Goal: Task Accomplishment & Management: Use online tool/utility

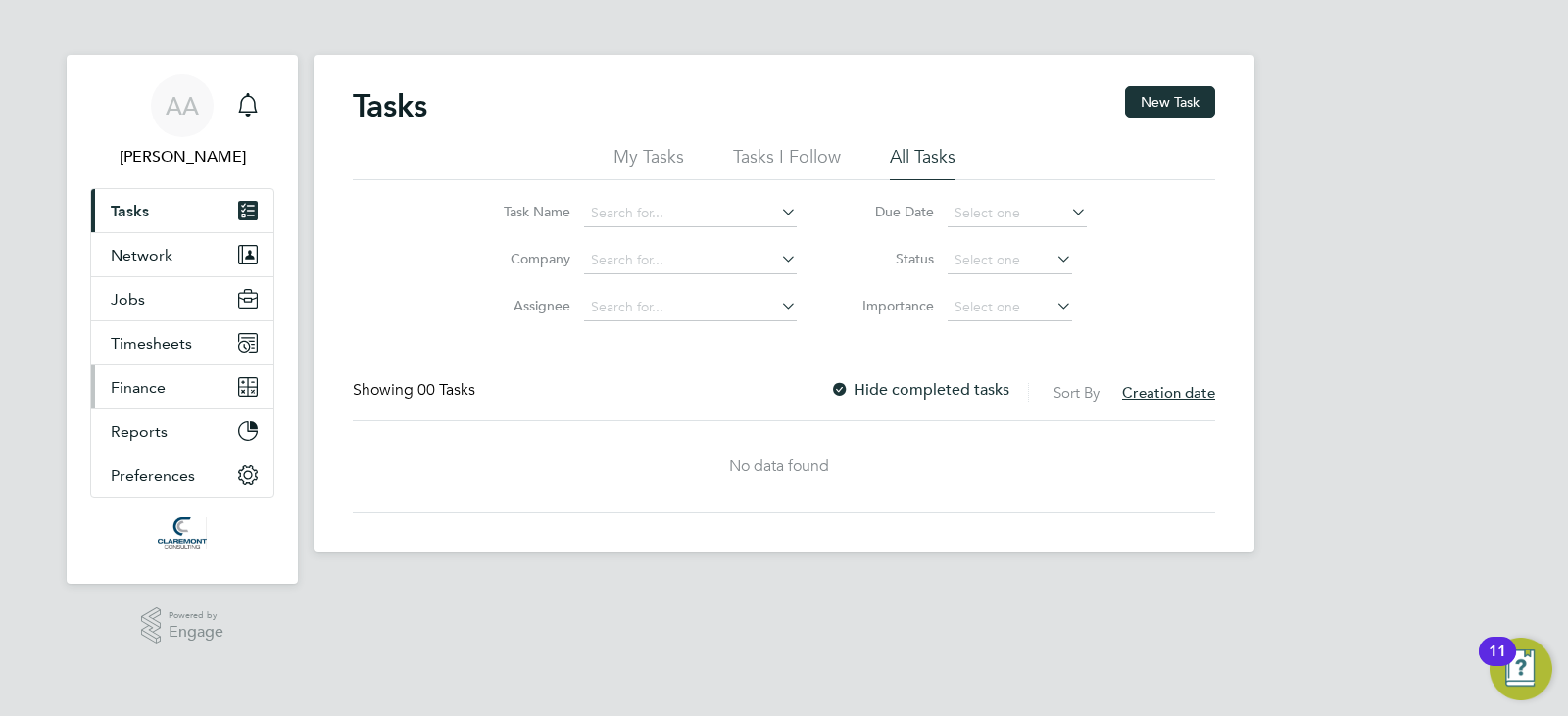
click at [177, 370] on button "Finance" at bounding box center [182, 387] width 182 height 43
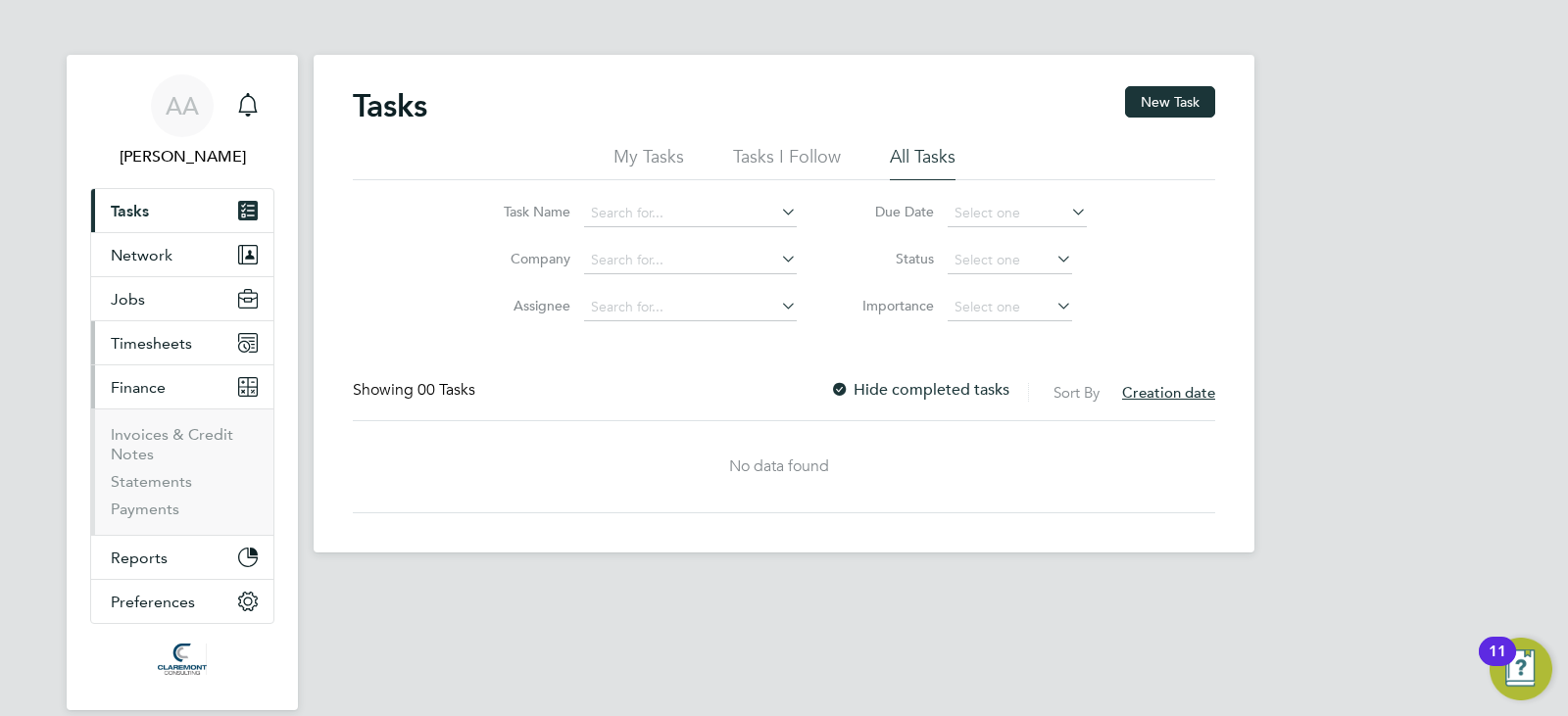
click at [154, 347] on span "Timesheets" at bounding box center [151, 343] width 81 height 19
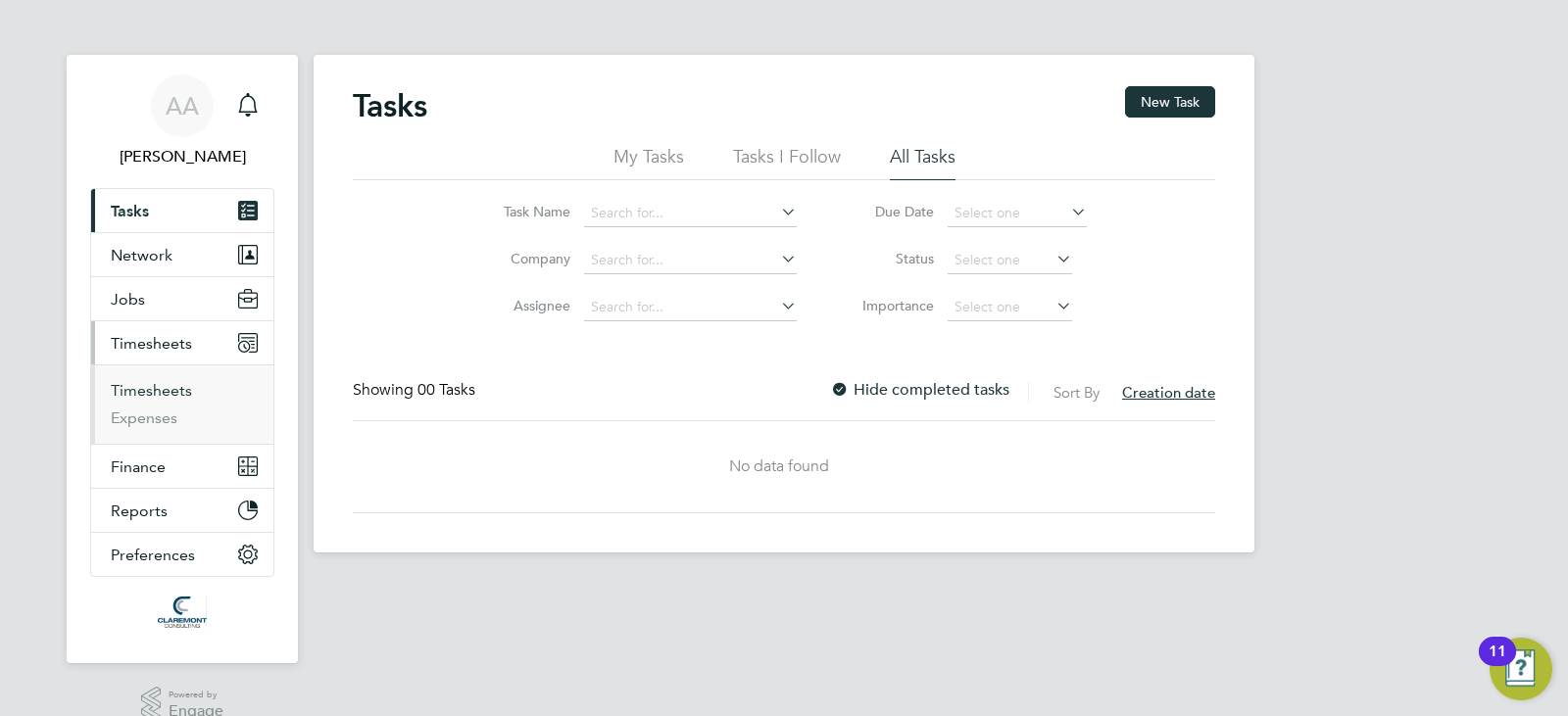
click at [149, 388] on link "Timesheets" at bounding box center [151, 390] width 81 height 19
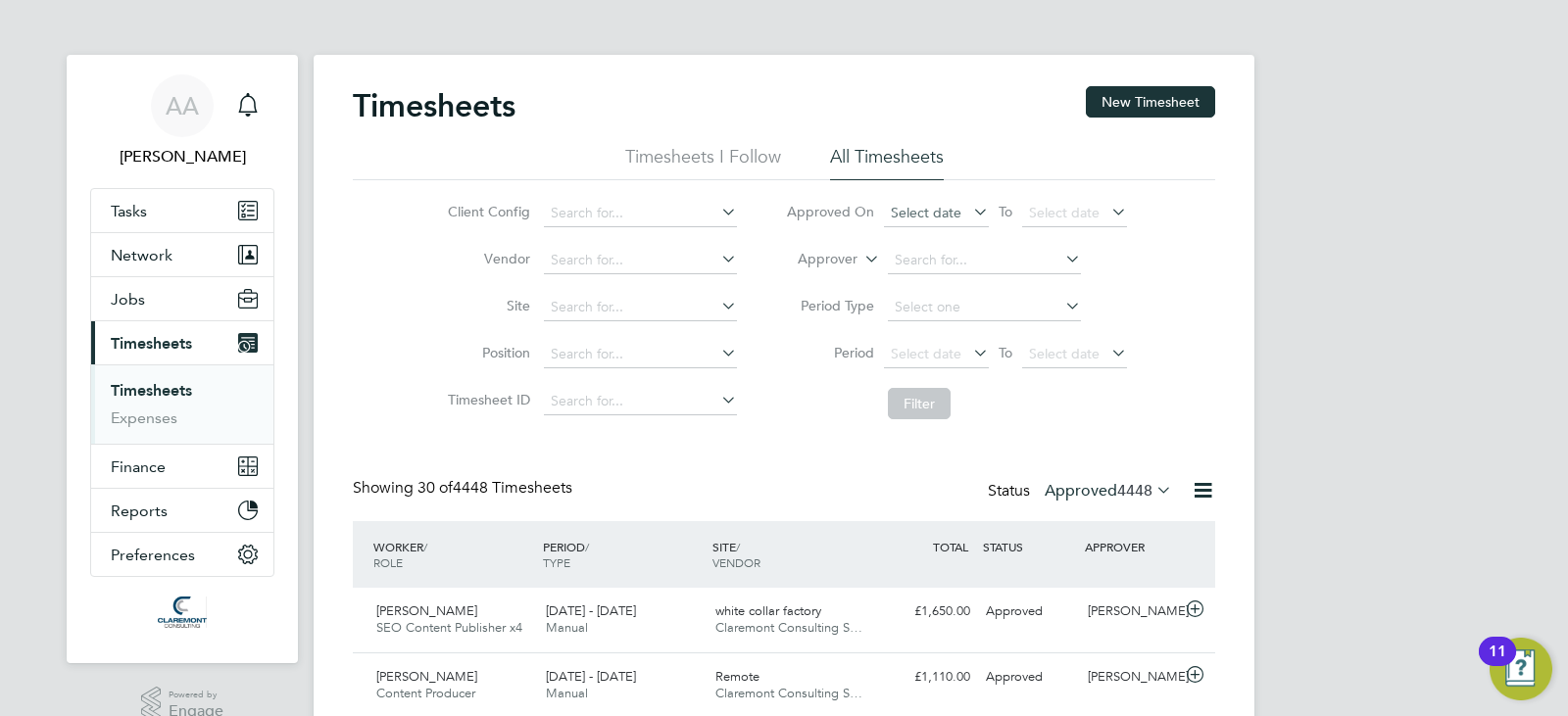
click at [965, 224] on span "Select date" at bounding box center [936, 214] width 105 height 26
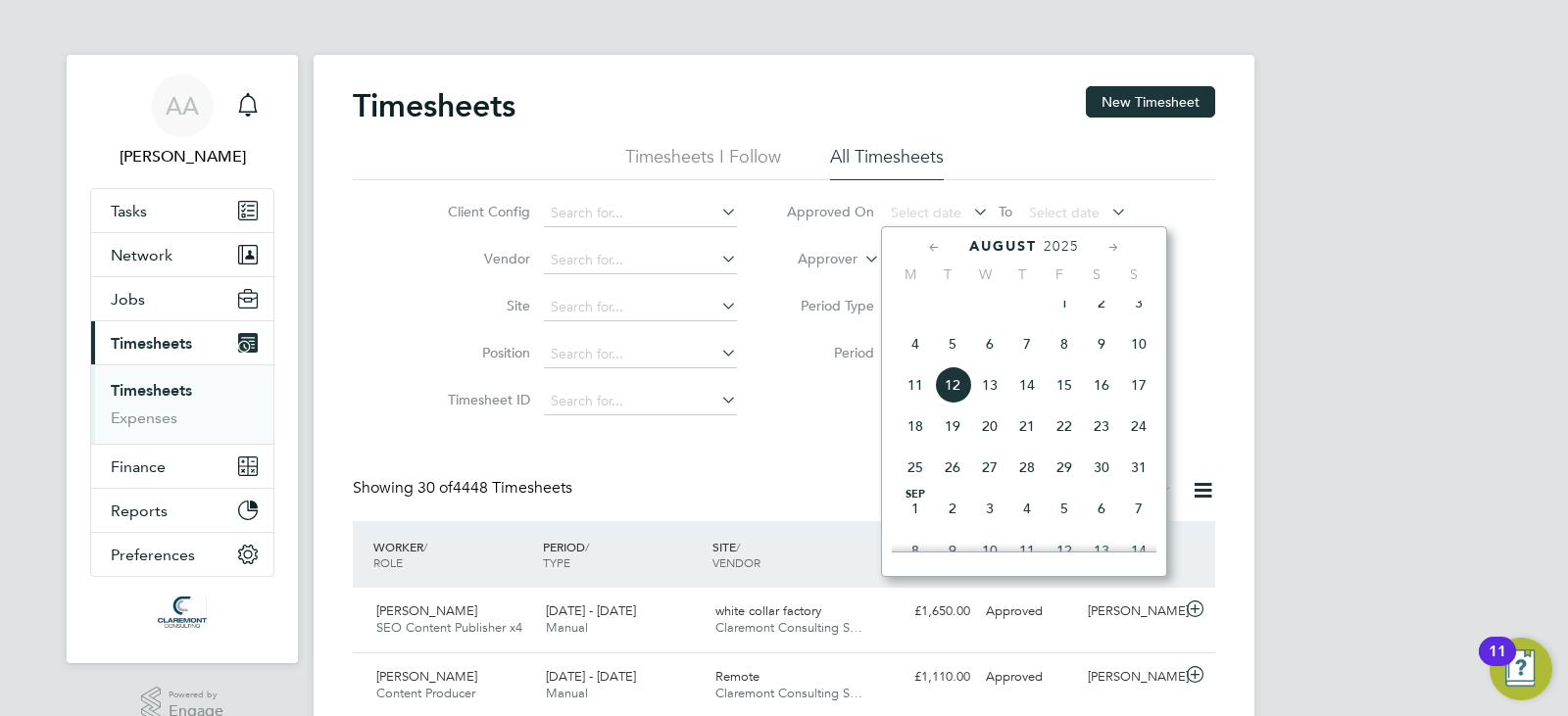
click at [973, 361] on span "6" at bounding box center [989, 343] width 37 height 37
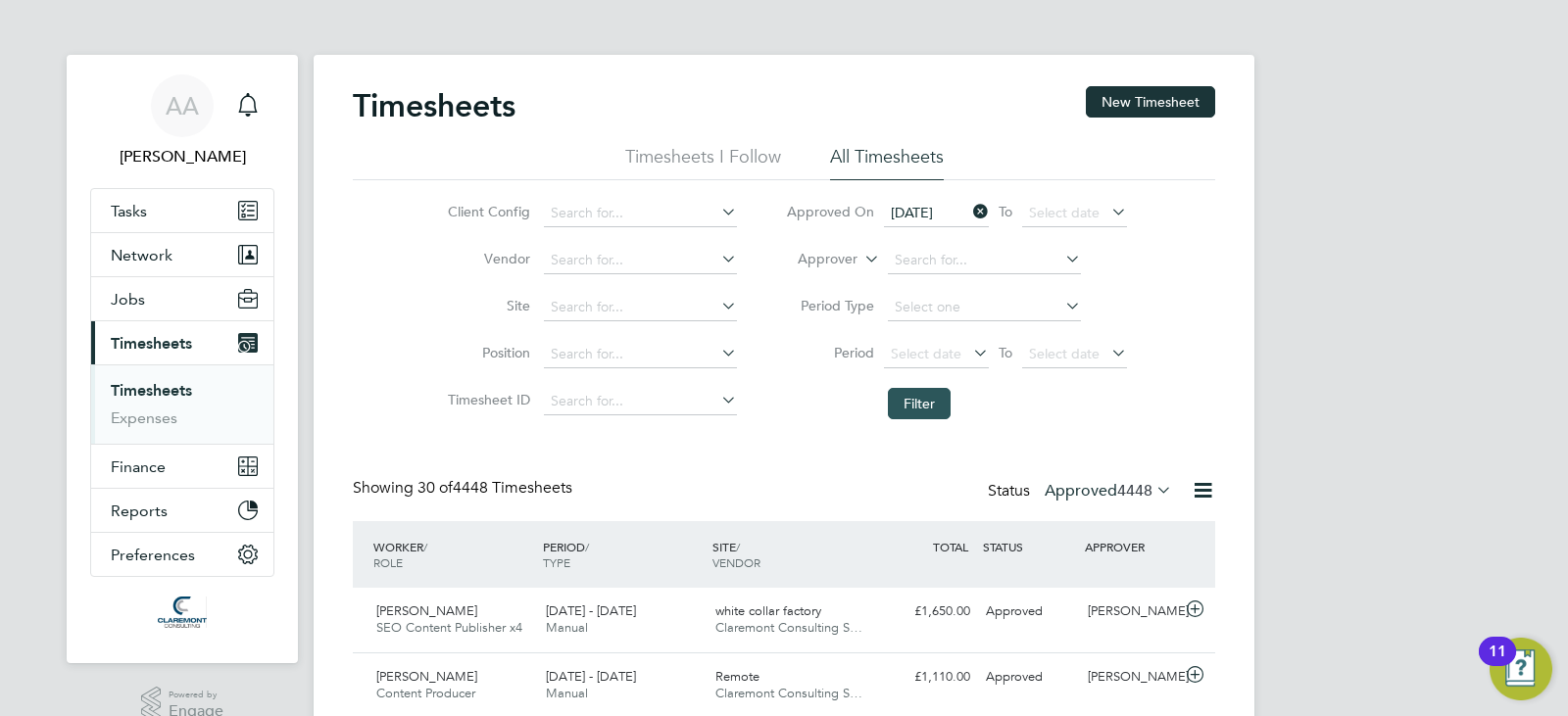
click at [937, 397] on button "Filter" at bounding box center [919, 403] width 63 height 31
click at [1211, 485] on icon at bounding box center [1203, 490] width 24 height 24
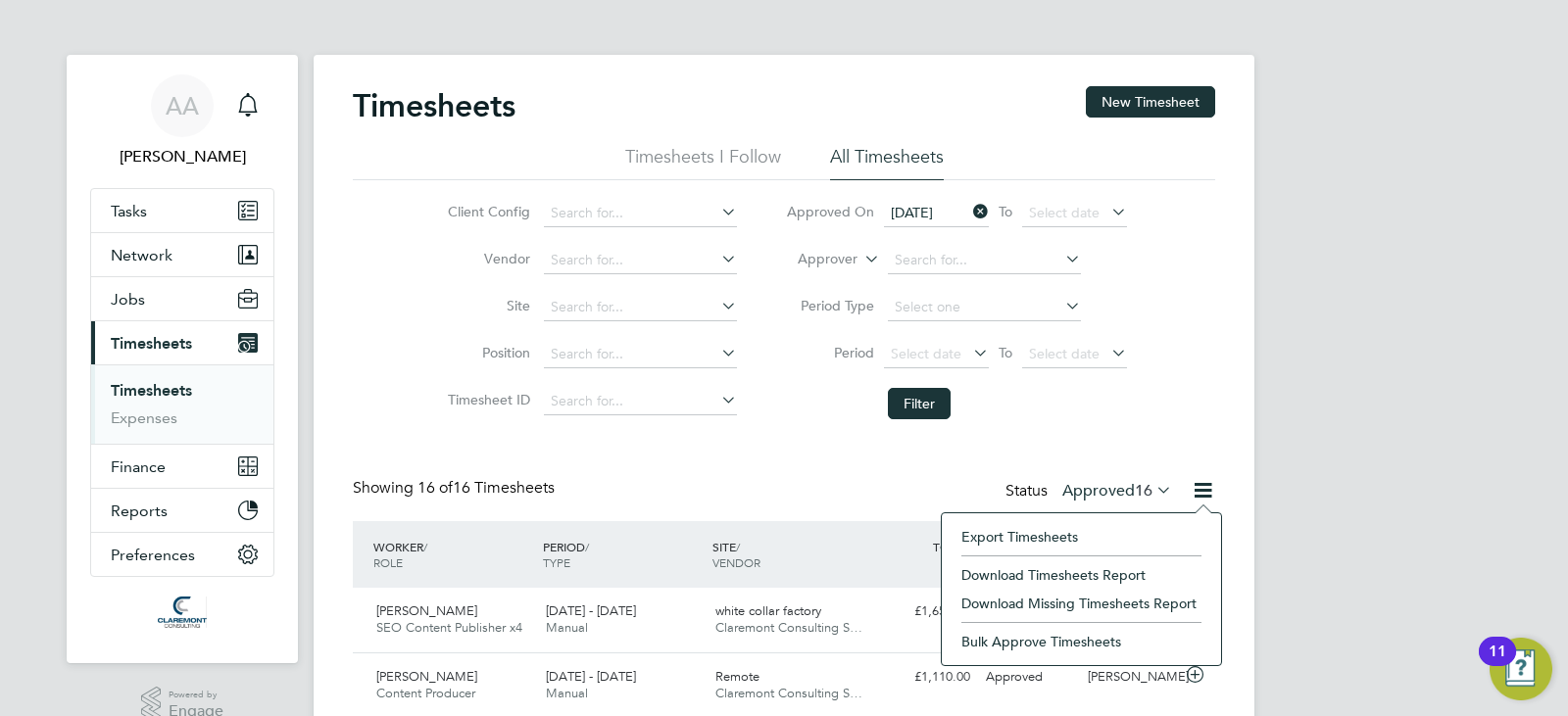
click at [1025, 573] on li "Download Timesheets Report" at bounding box center [1082, 575] width 260 height 27
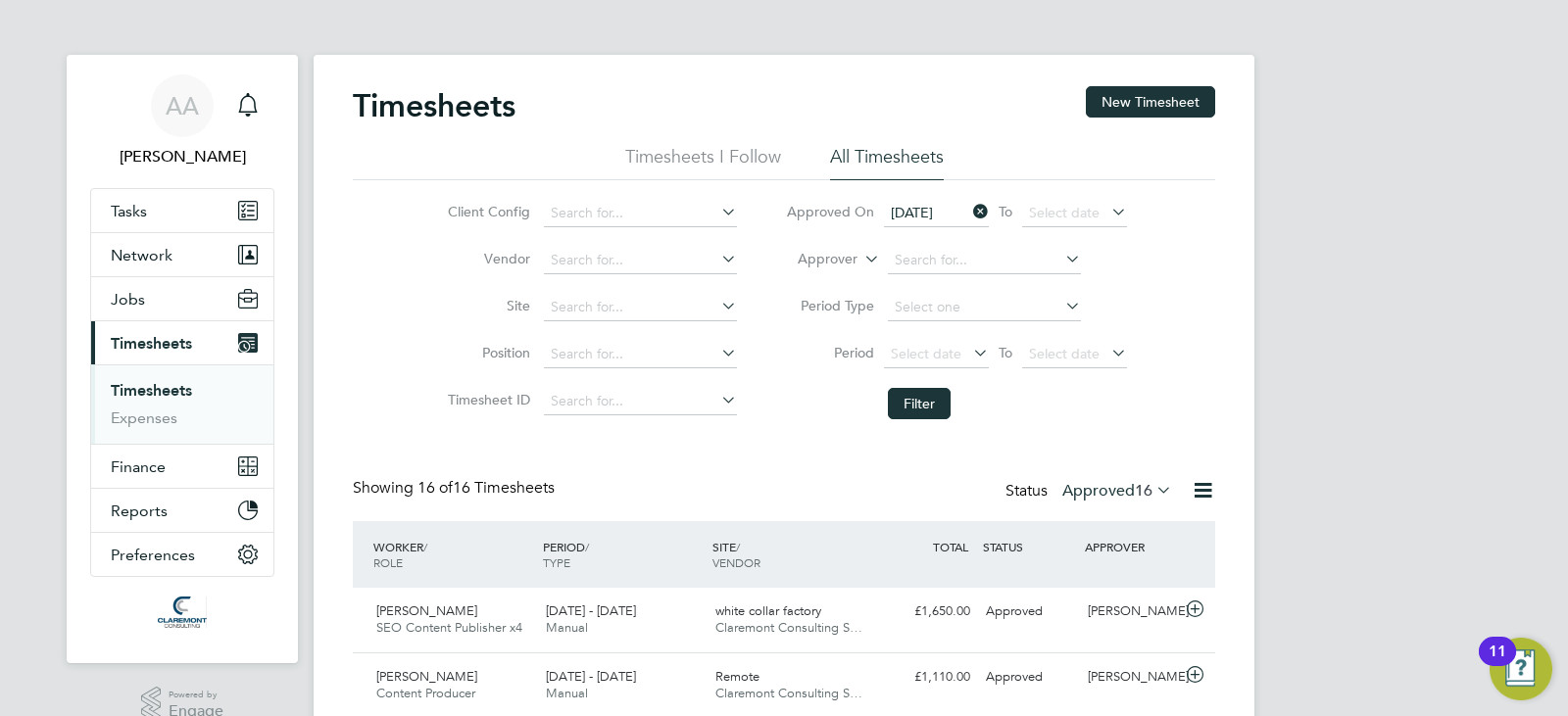
click at [969, 213] on icon at bounding box center [969, 211] width 0 height 27
click at [1124, 483] on label "Approved 16" at bounding box center [1117, 491] width 110 height 20
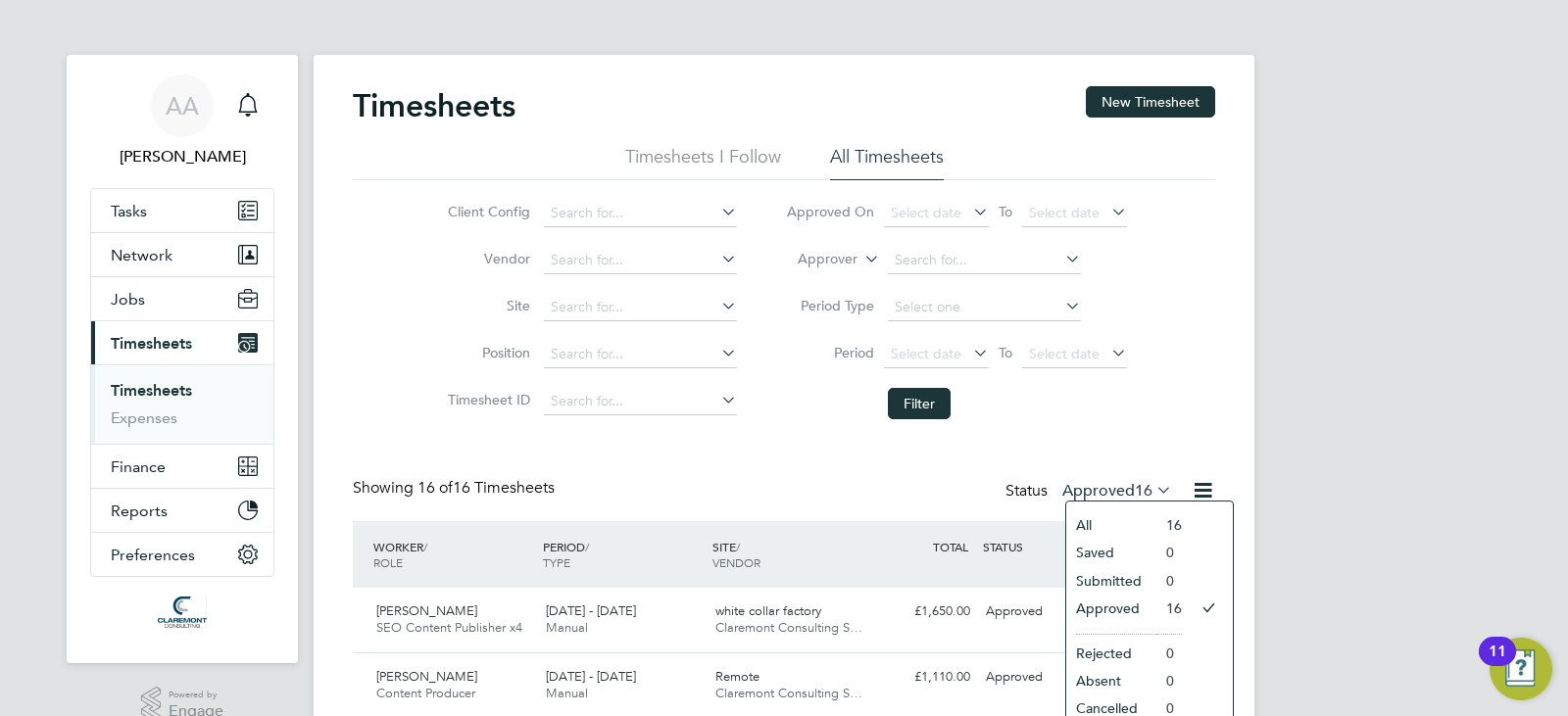
click at [1097, 578] on li "Submitted" at bounding box center [1111, 580] width 90 height 27
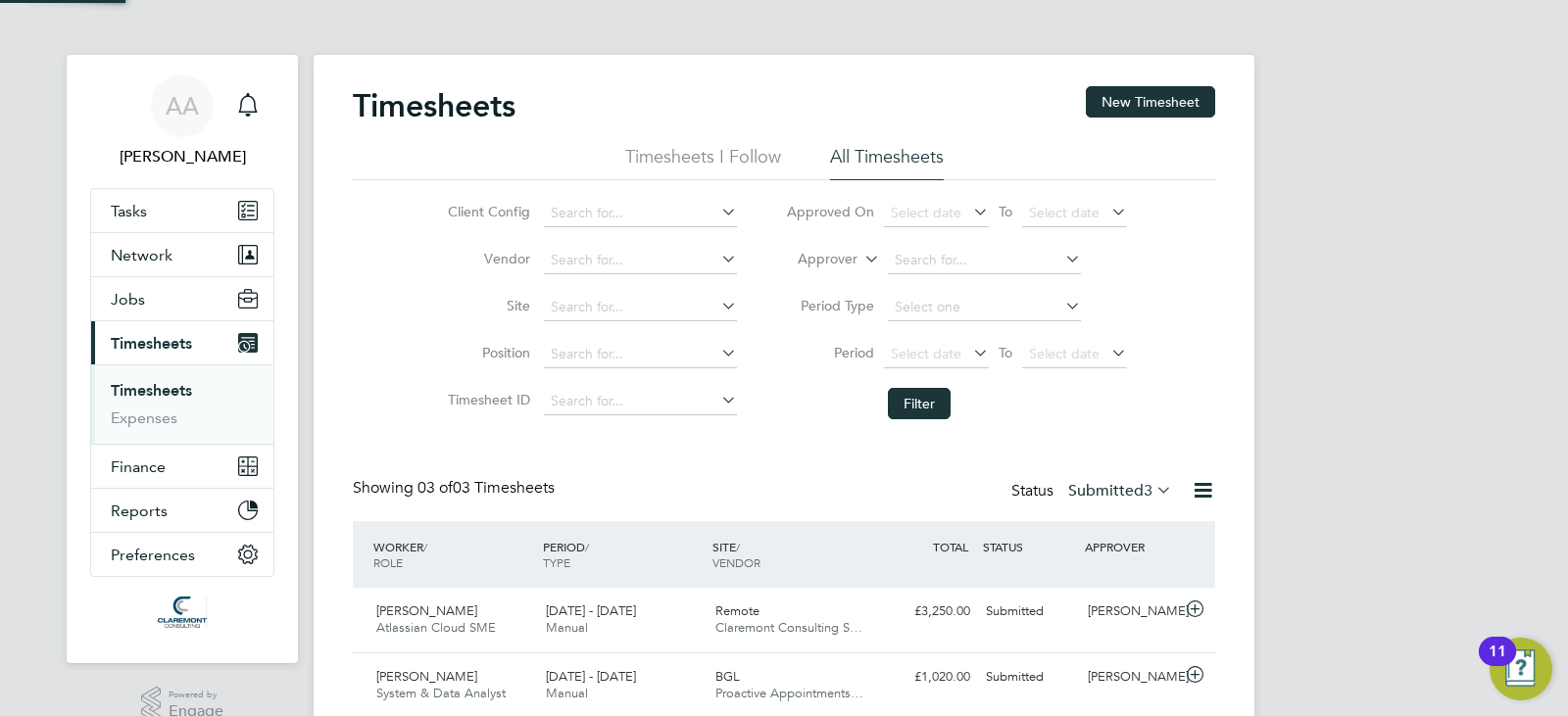
scroll to position [50, 171]
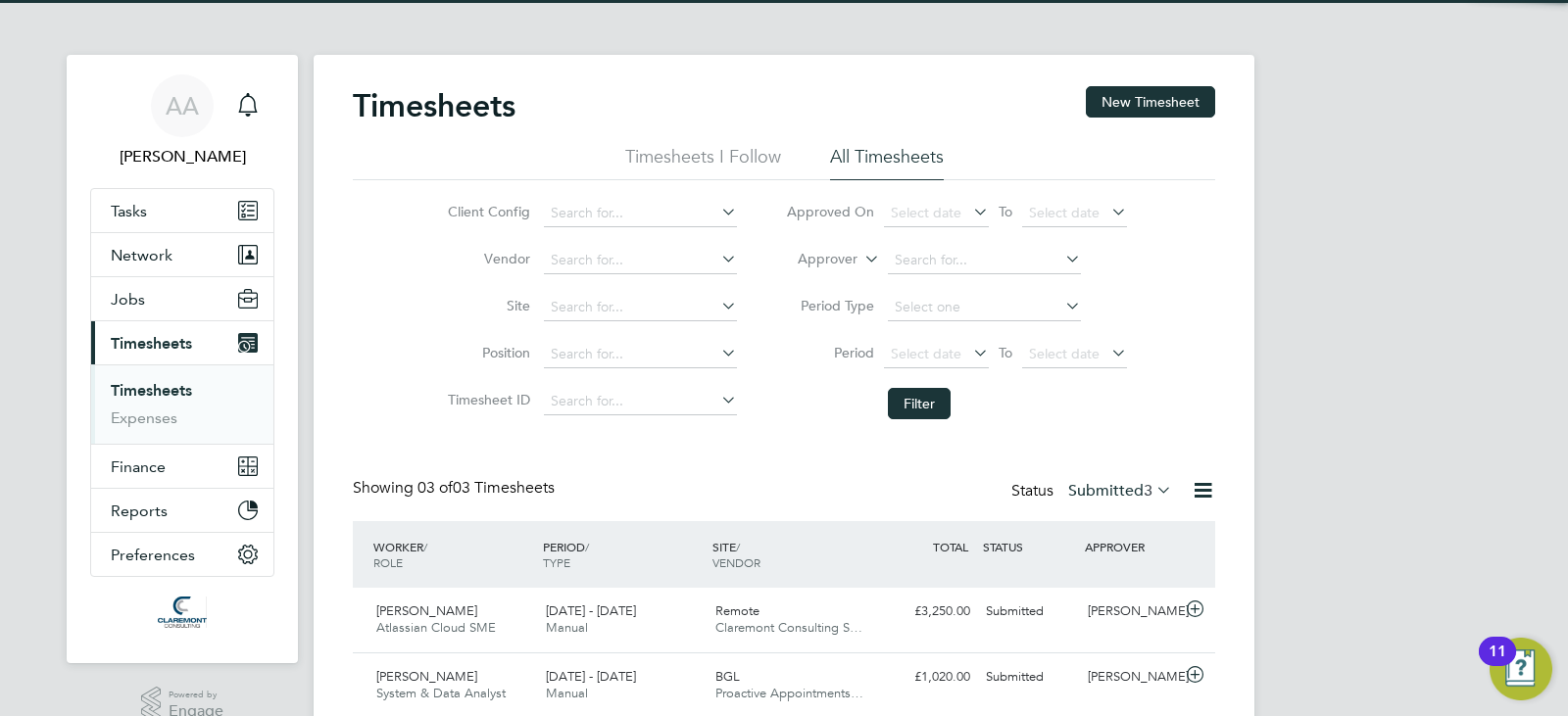
click at [1376, 342] on div "AA [PERSON_NAME] Notifications Applications: Tasks Network Team Members Busines…" at bounding box center [784, 428] width 1568 height 856
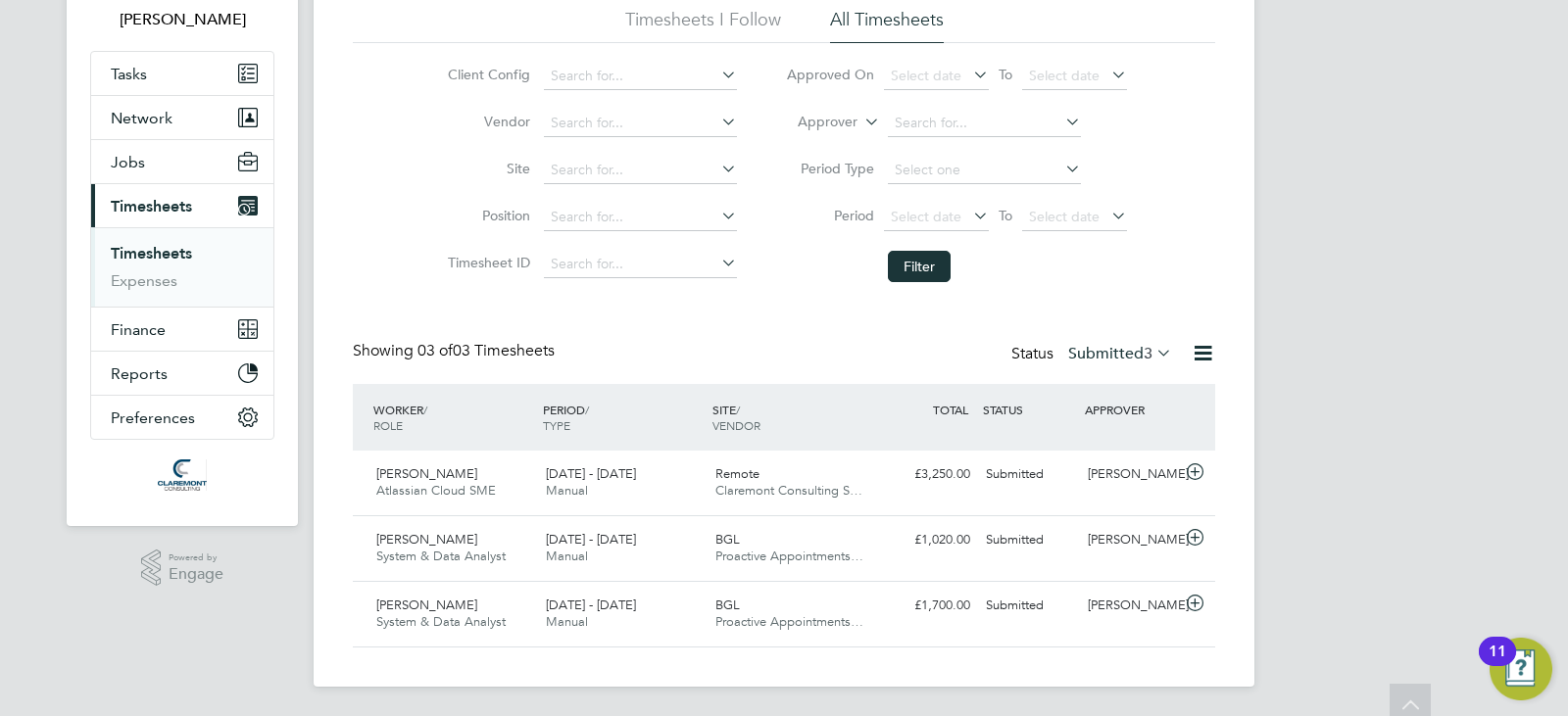
scroll to position [139, 0]
click at [1202, 357] on icon at bounding box center [1203, 351] width 24 height 24
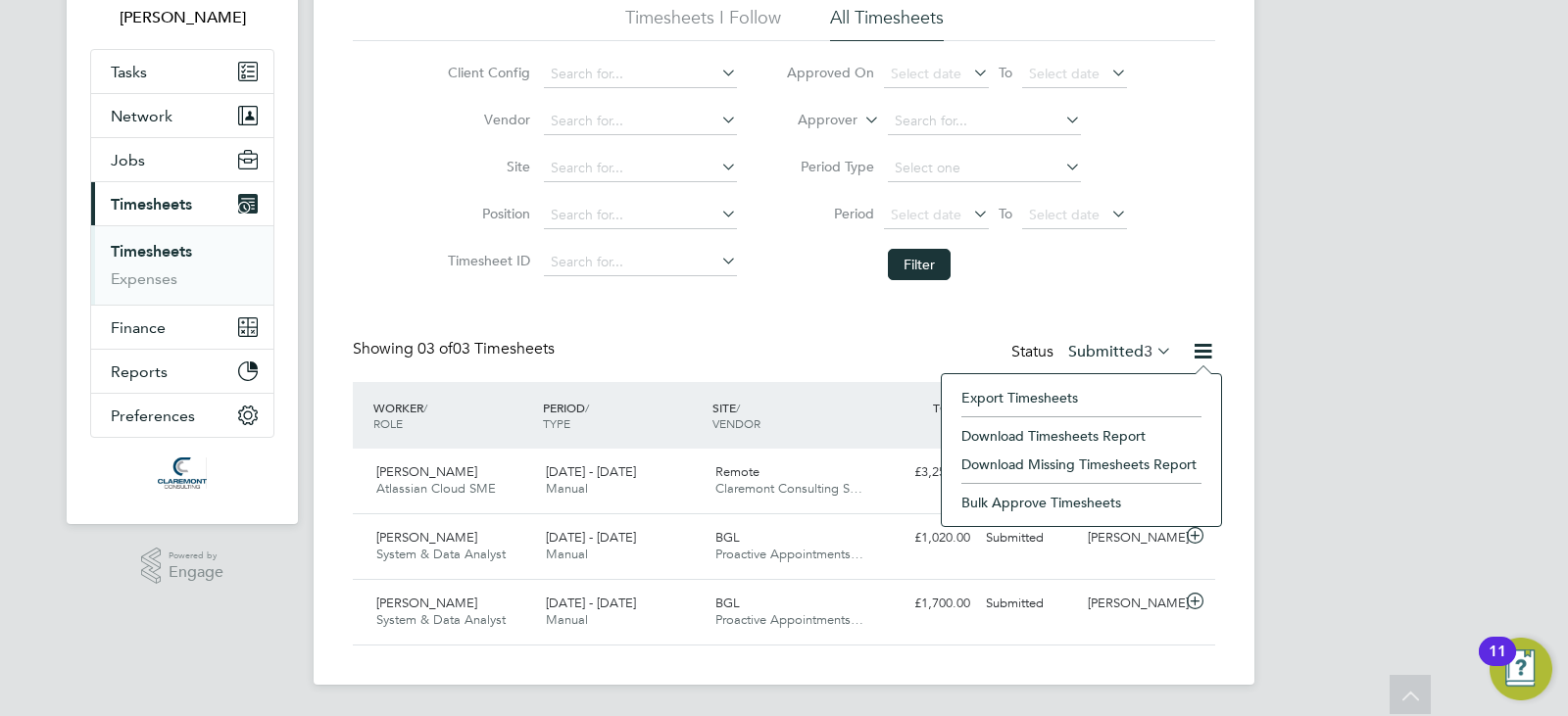
click at [1045, 434] on li "Download Timesheets Report" at bounding box center [1082, 435] width 260 height 27
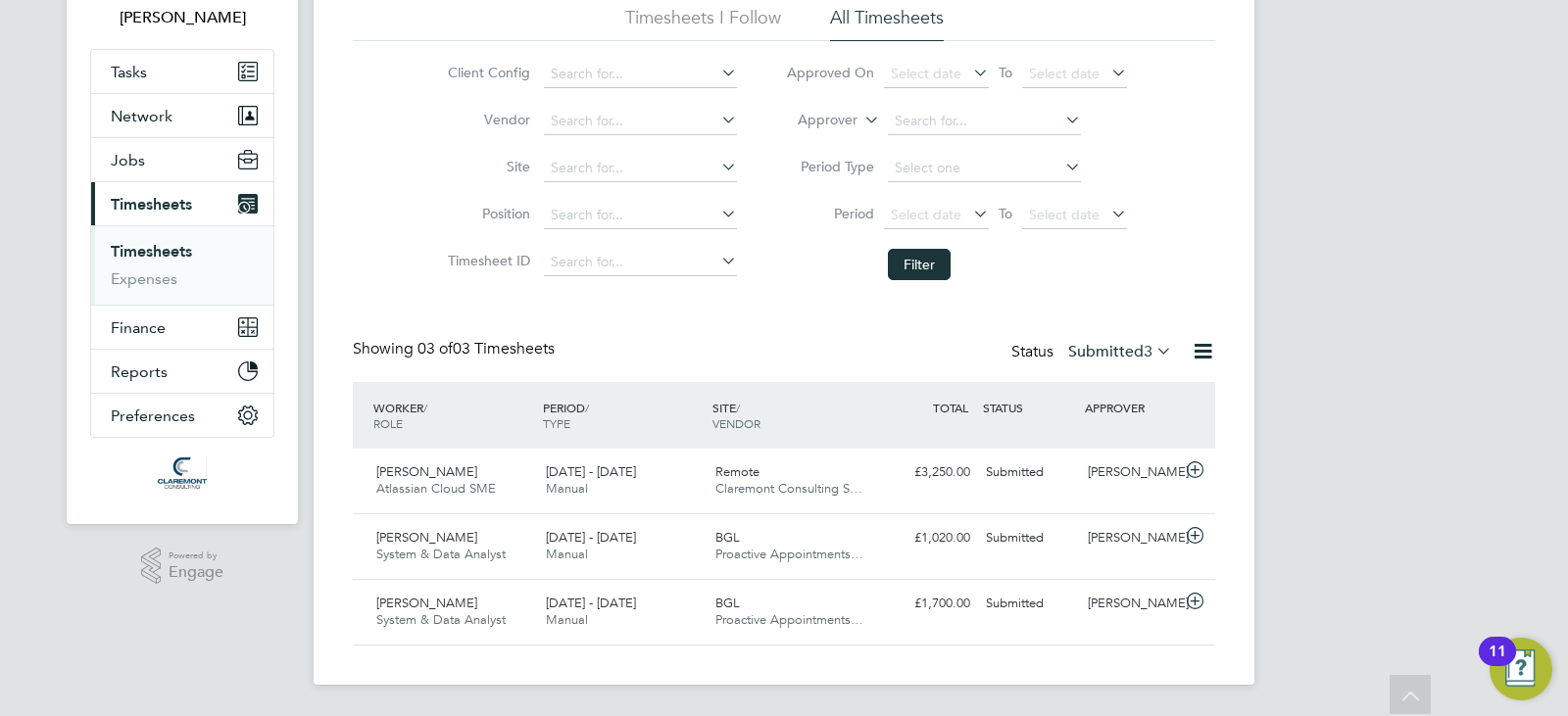
click at [1090, 350] on label "Submitted 3" at bounding box center [1120, 352] width 104 height 20
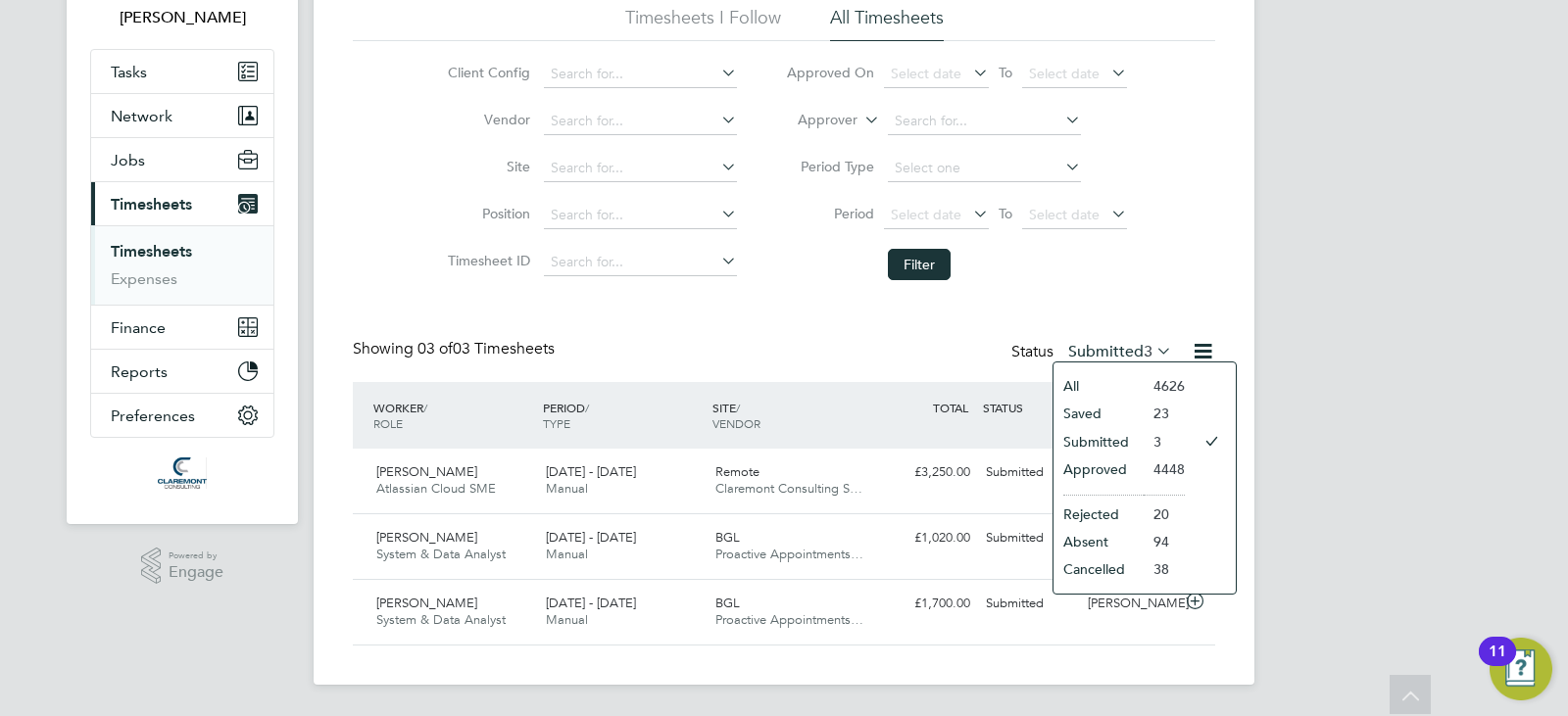
click at [1122, 417] on li "Saved" at bounding box center [1098, 413] width 90 height 27
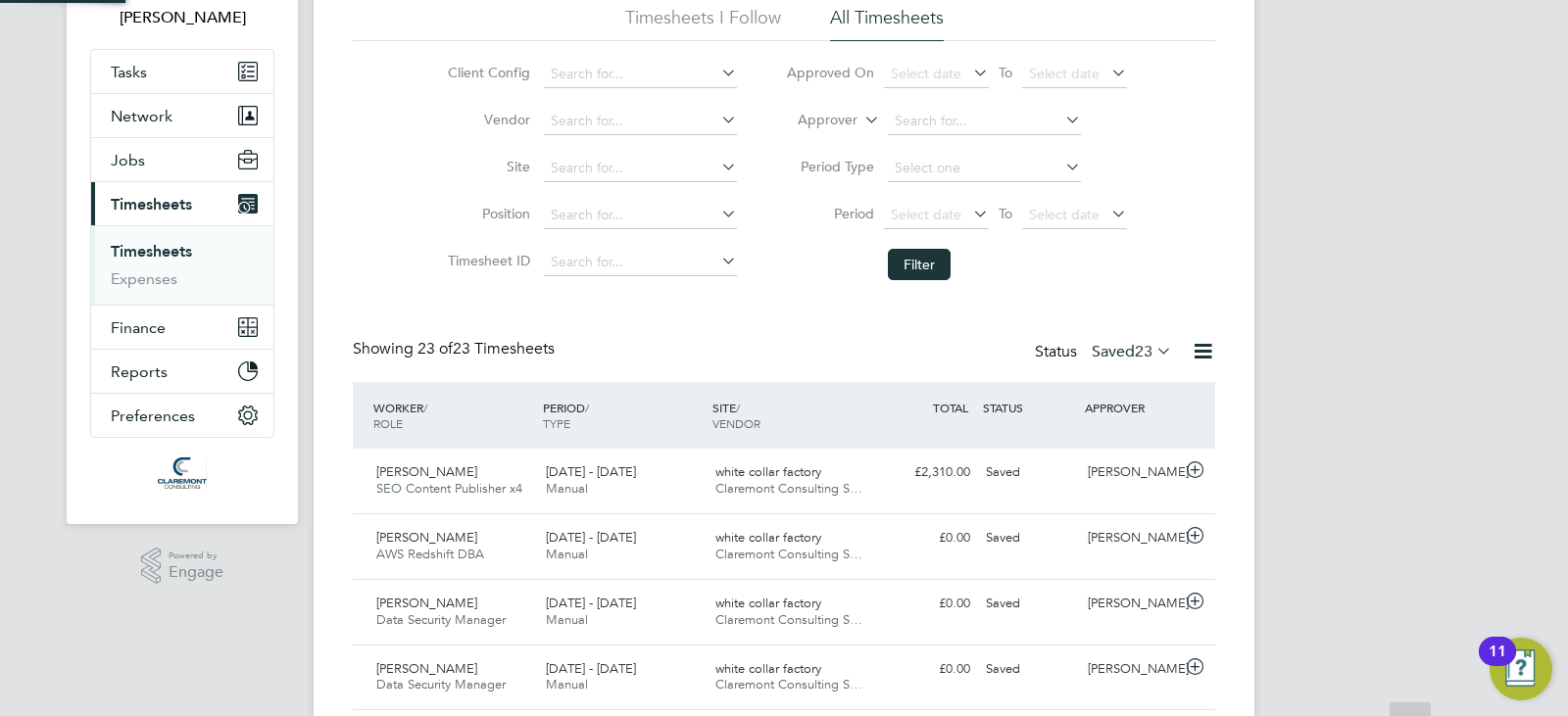
scroll to position [10, 10]
click at [1179, 442] on div "WORKER / ROLE WORKER / PERIOD PERIOD / TYPE SITE / VENDOR TOTAL TOTAL / STATUS …" at bounding box center [784, 415] width 862 height 67
click at [1161, 467] on div "[PERSON_NAME]" at bounding box center [1131, 473] width 102 height 32
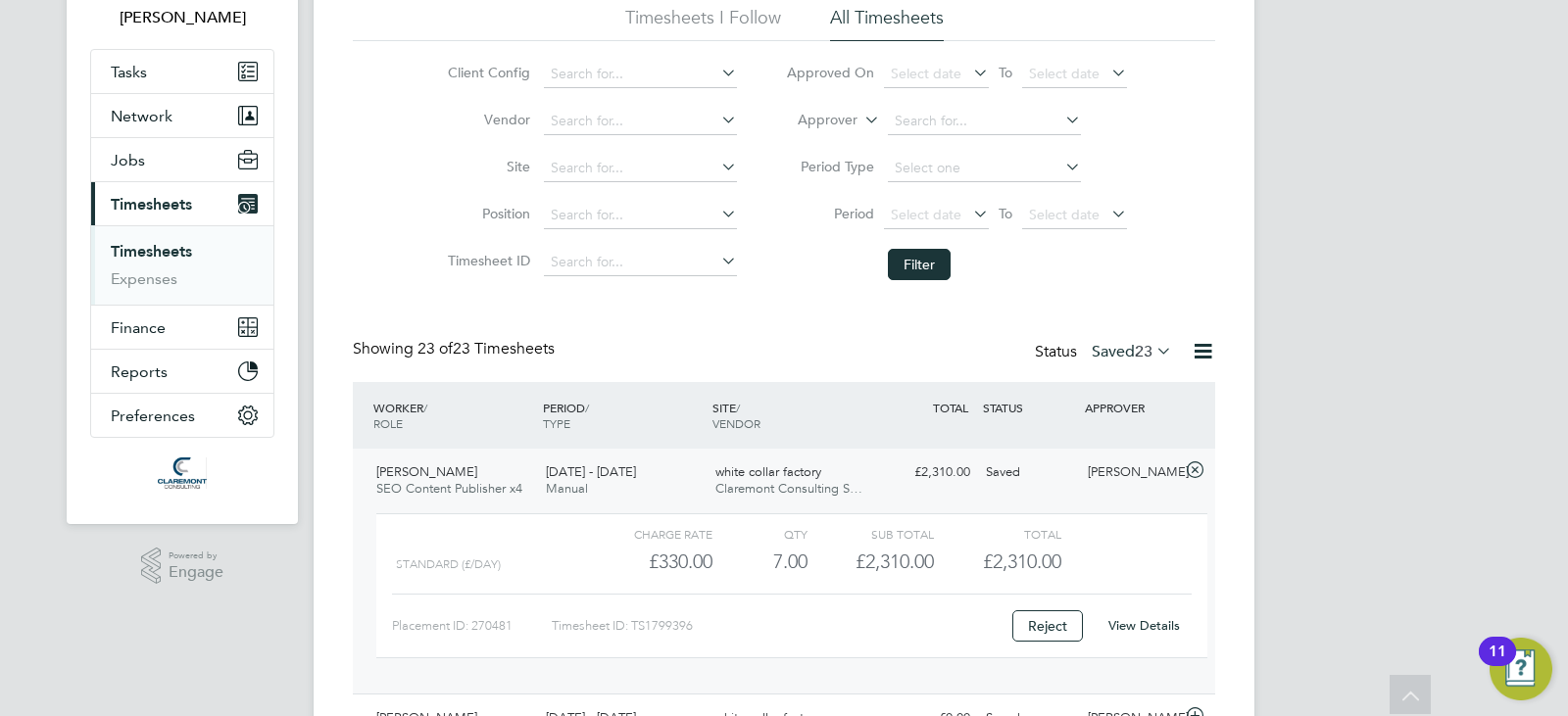
click at [1161, 467] on div "[PERSON_NAME]" at bounding box center [1131, 473] width 102 height 32
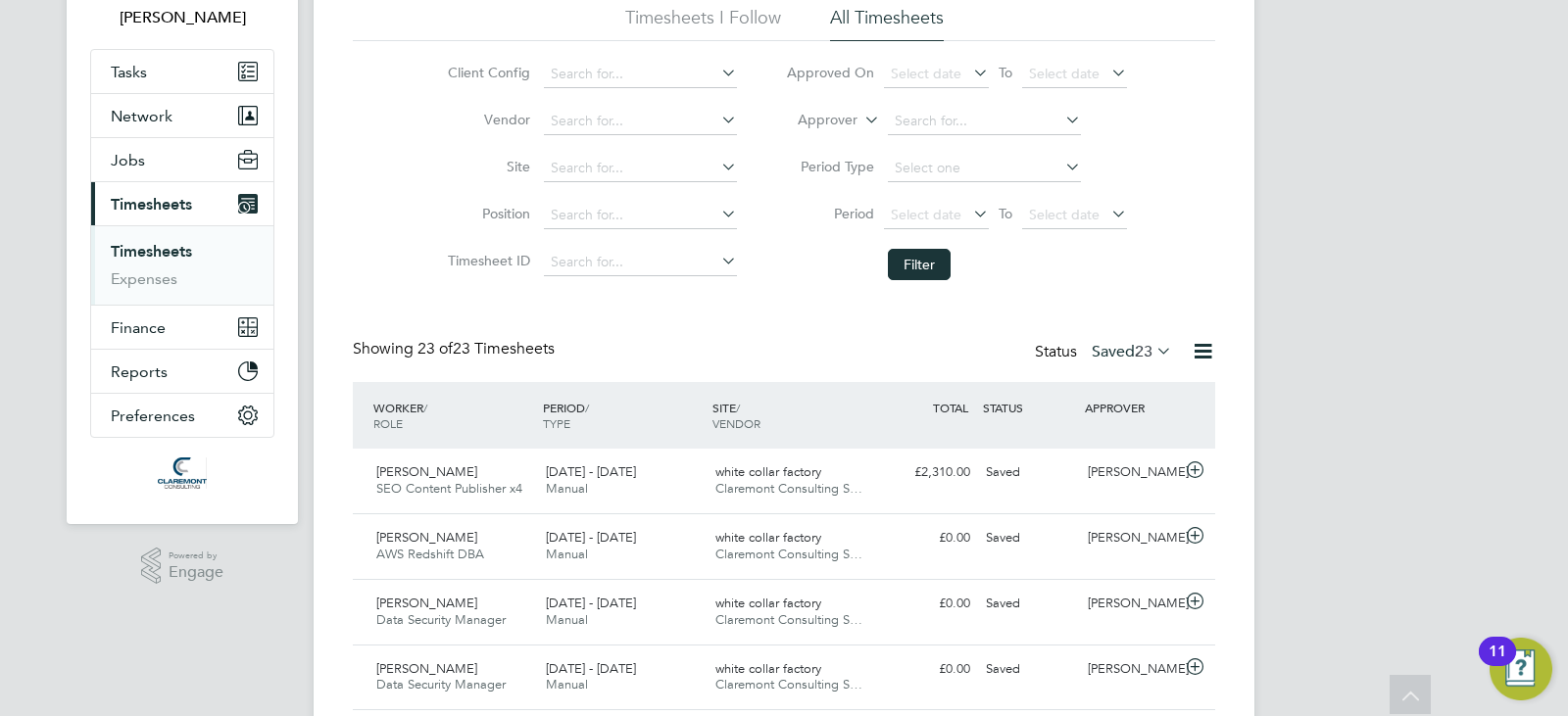
click at [880, 285] on li "Filter" at bounding box center [956, 264] width 390 height 51
click at [169, 283] on link "Expenses" at bounding box center [144, 278] width 67 height 19
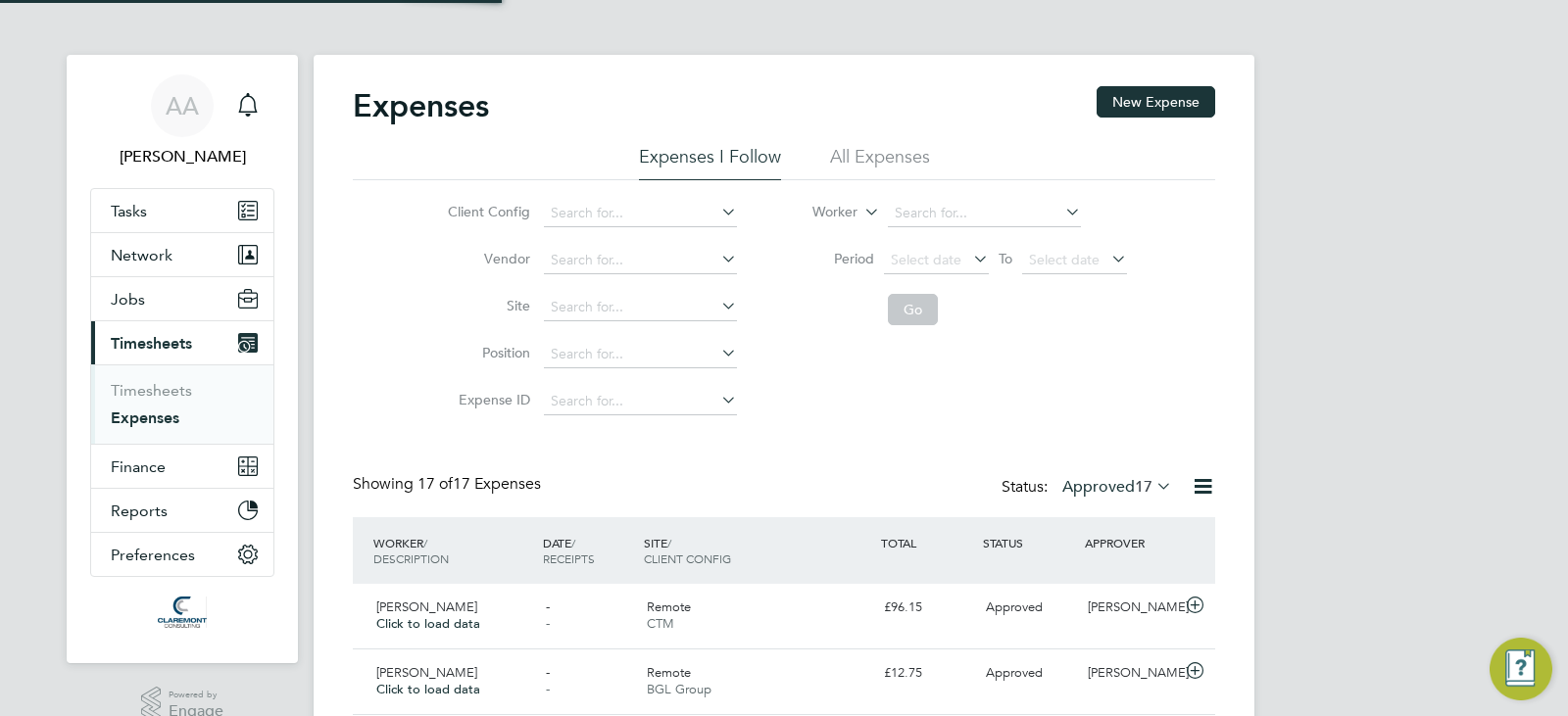
scroll to position [10, 10]
click at [876, 161] on li "All Expenses" at bounding box center [880, 162] width 100 height 35
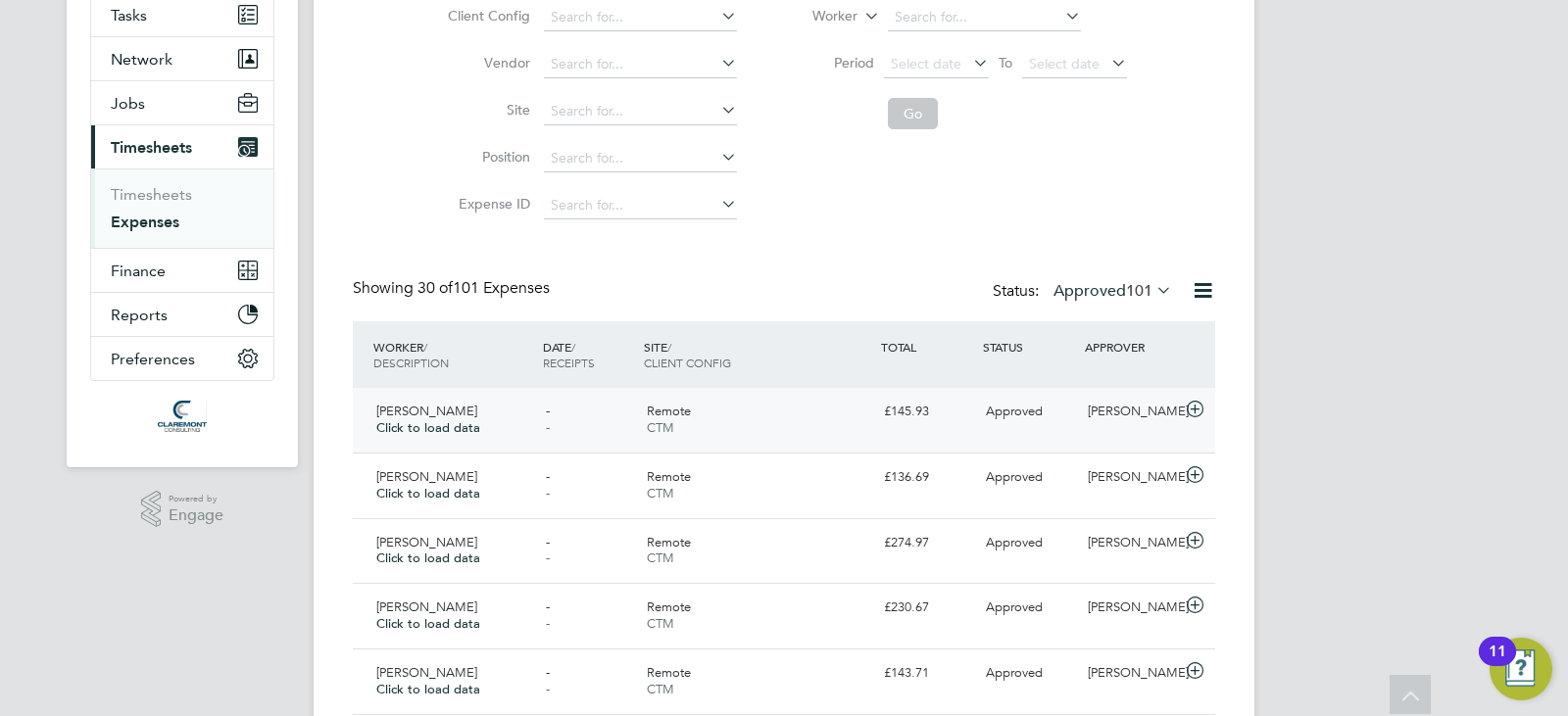
click at [828, 433] on div "Remote CTM" at bounding box center [757, 420] width 237 height 49
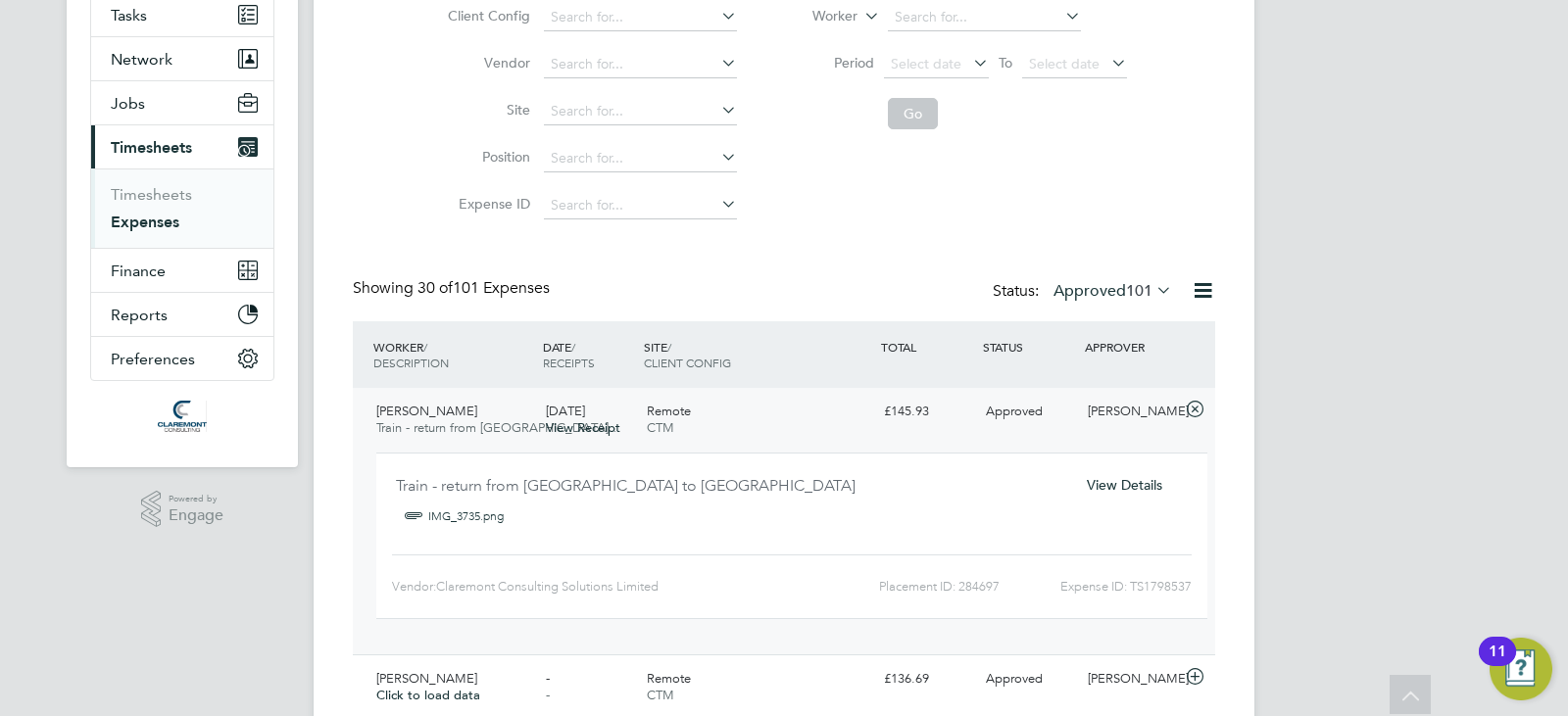
click at [1141, 487] on span "View Details" at bounding box center [1124, 485] width 75 height 18
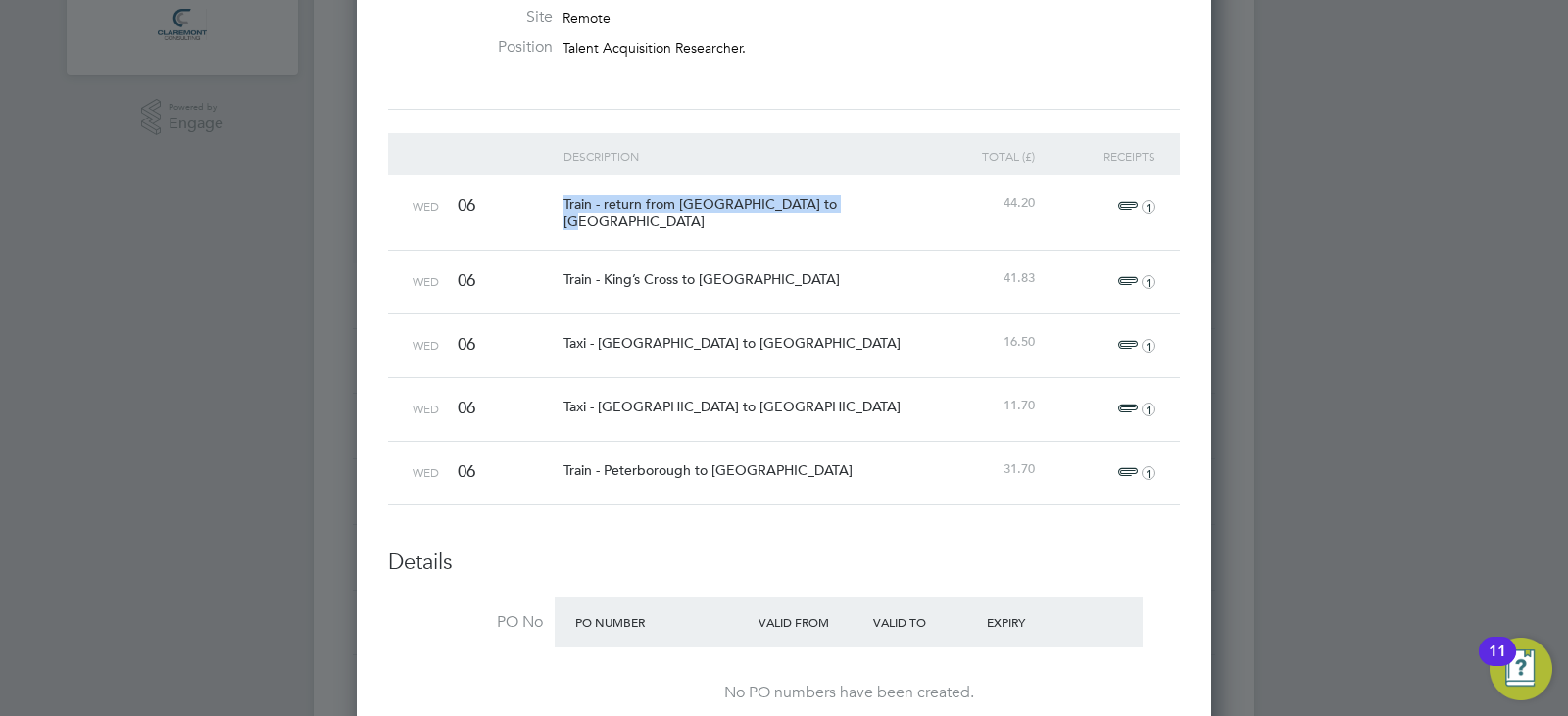
drag, startPoint x: 849, startPoint y: 214, endPoint x: 526, endPoint y: 212, distance: 322.4
click at [526, 212] on div "Wed 06 Train - return from [GEOGRAPHIC_DATA] to [GEOGRAPHIC_DATA] 44.20 1" at bounding box center [784, 212] width 792 height 74
copy span "Train - return from [GEOGRAPHIC_DATA] to [GEOGRAPHIC_DATA]"
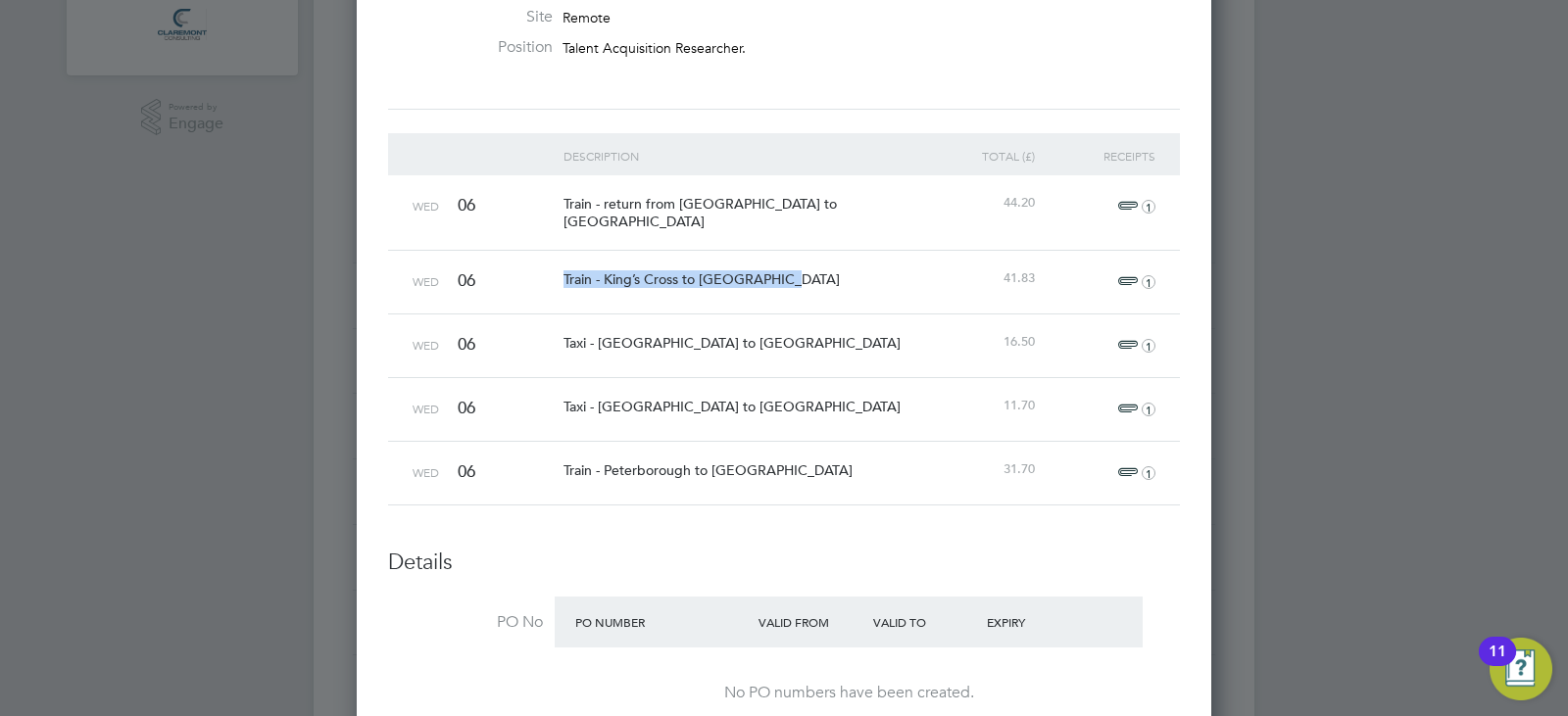
drag, startPoint x: 793, startPoint y: 255, endPoint x: 566, endPoint y: 246, distance: 226.5
click at [546, 250] on div "Wed 06 Train - [GEOGRAPHIC_DATA] to [GEOGRAPHIC_DATA] 41.83 1" at bounding box center [784, 282] width 792 height 64
copy span "Train - King’s Cross to [GEOGRAPHIC_DATA]"
click at [669, 336] on span "Taxi - [GEOGRAPHIC_DATA] to [GEOGRAPHIC_DATA]" at bounding box center [731, 343] width 337 height 18
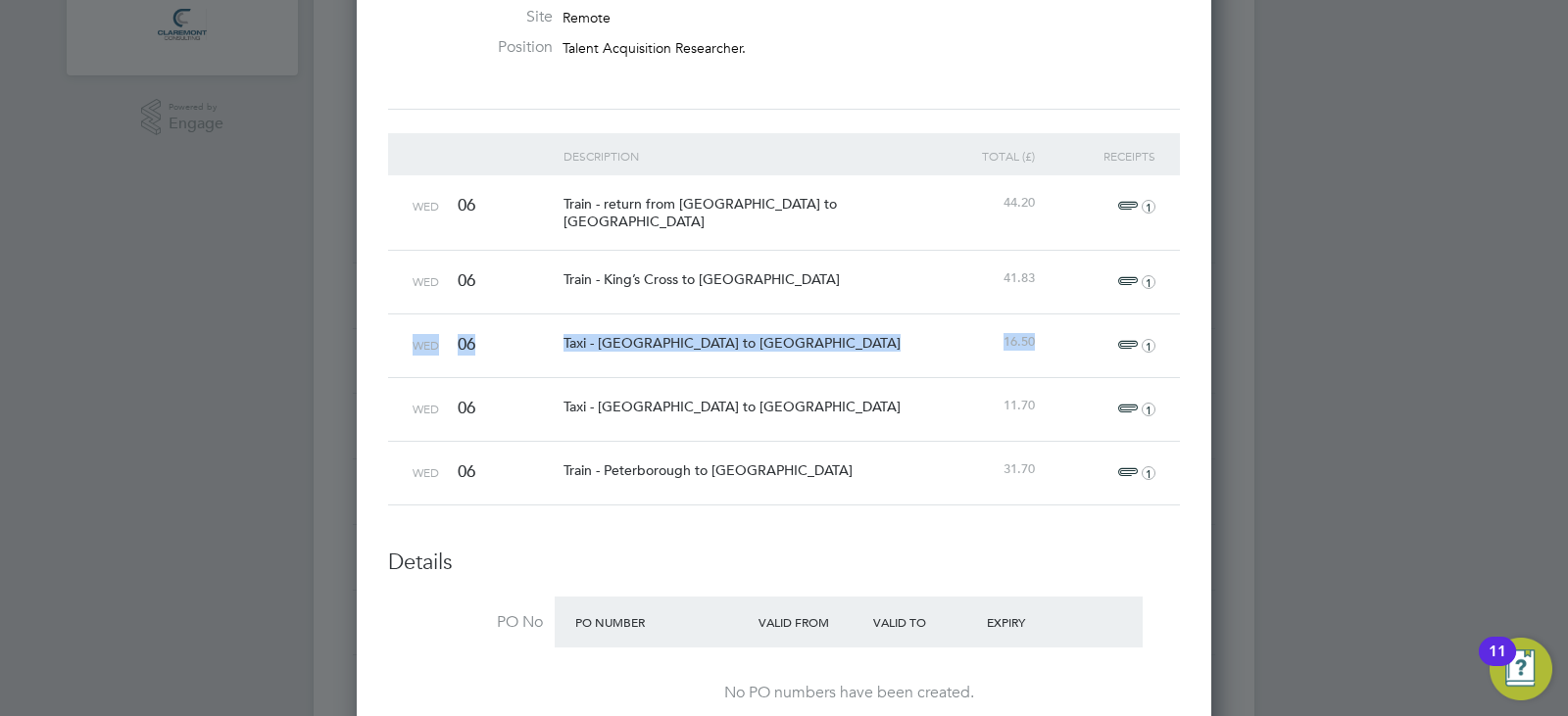
click at [669, 336] on span "Taxi - [GEOGRAPHIC_DATA] to [GEOGRAPHIC_DATA]" at bounding box center [731, 343] width 337 height 18
drag, startPoint x: 669, startPoint y: 336, endPoint x: 829, endPoint y: 314, distance: 161.3
click at [829, 315] on div "Taxi - [GEOGRAPHIC_DATA] to [GEOGRAPHIC_DATA]" at bounding box center [740, 343] width 362 height 57
drag, startPoint x: 852, startPoint y: 332, endPoint x: 562, endPoint y: 318, distance: 290.4
click at [562, 318] on div "Taxi - [GEOGRAPHIC_DATA] to [GEOGRAPHIC_DATA]" at bounding box center [740, 343] width 362 height 57
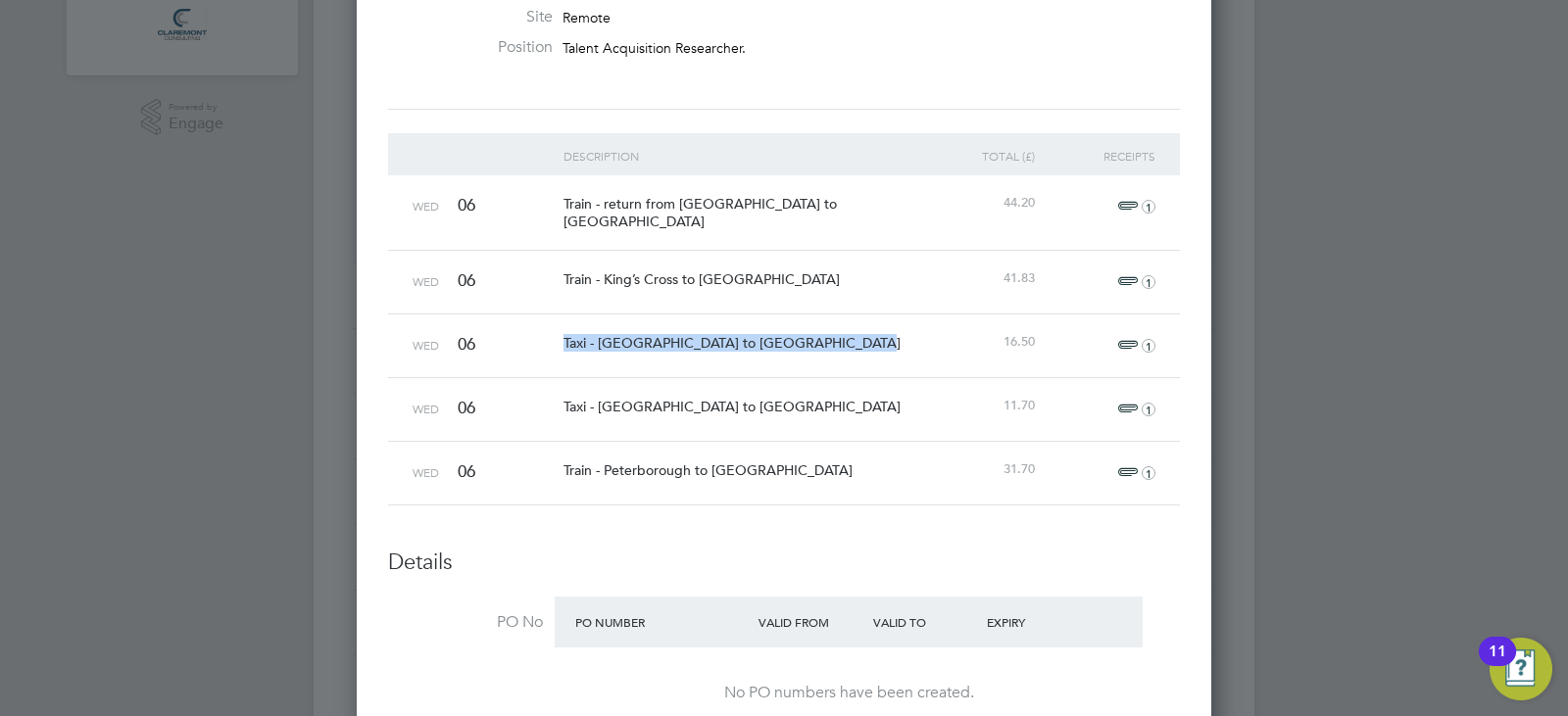
copy span "Taxi - [GEOGRAPHIC_DATA] to [GEOGRAPHIC_DATA]"
drag, startPoint x: 983, startPoint y: 332, endPoint x: 1017, endPoint y: 333, distance: 34.3
click at [1017, 333] on div "16.50" at bounding box center [979, 343] width 121 height 56
drag, startPoint x: 1032, startPoint y: 335, endPoint x: 987, endPoint y: 331, distance: 45.2
click at [987, 331] on div "16.50" at bounding box center [979, 343] width 121 height 56
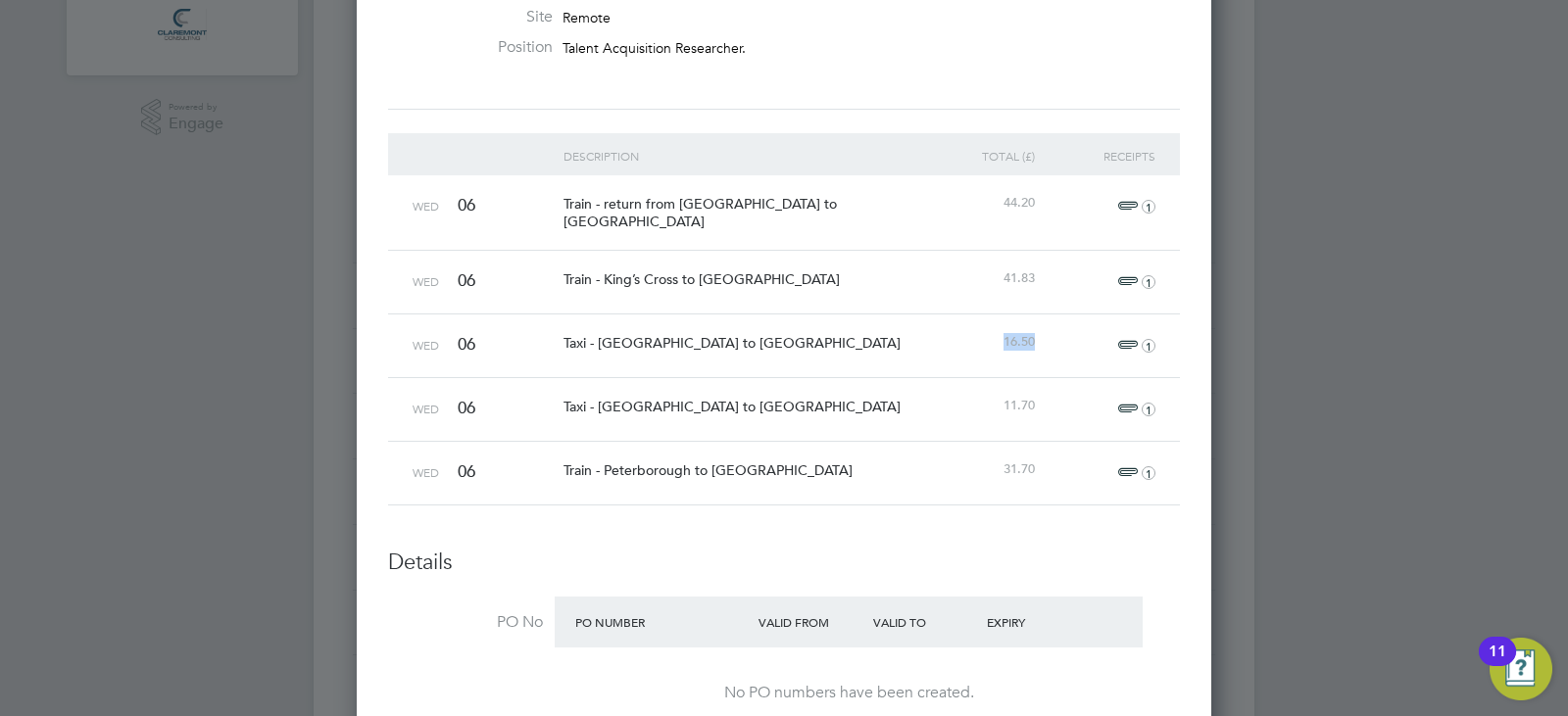
copy span "16.50"
drag, startPoint x: 884, startPoint y: 375, endPoint x: 555, endPoint y: 384, distance: 329.4
click at [555, 384] on div "Wed 06 Taxi - [GEOGRAPHIC_DATA] to [GEOGRAPHIC_DATA] 11.70 1" at bounding box center [784, 409] width 792 height 64
copy span "Taxi - [GEOGRAPHIC_DATA] to [GEOGRAPHIC_DATA]"
drag, startPoint x: 871, startPoint y: 459, endPoint x: 547, endPoint y: 454, distance: 324.4
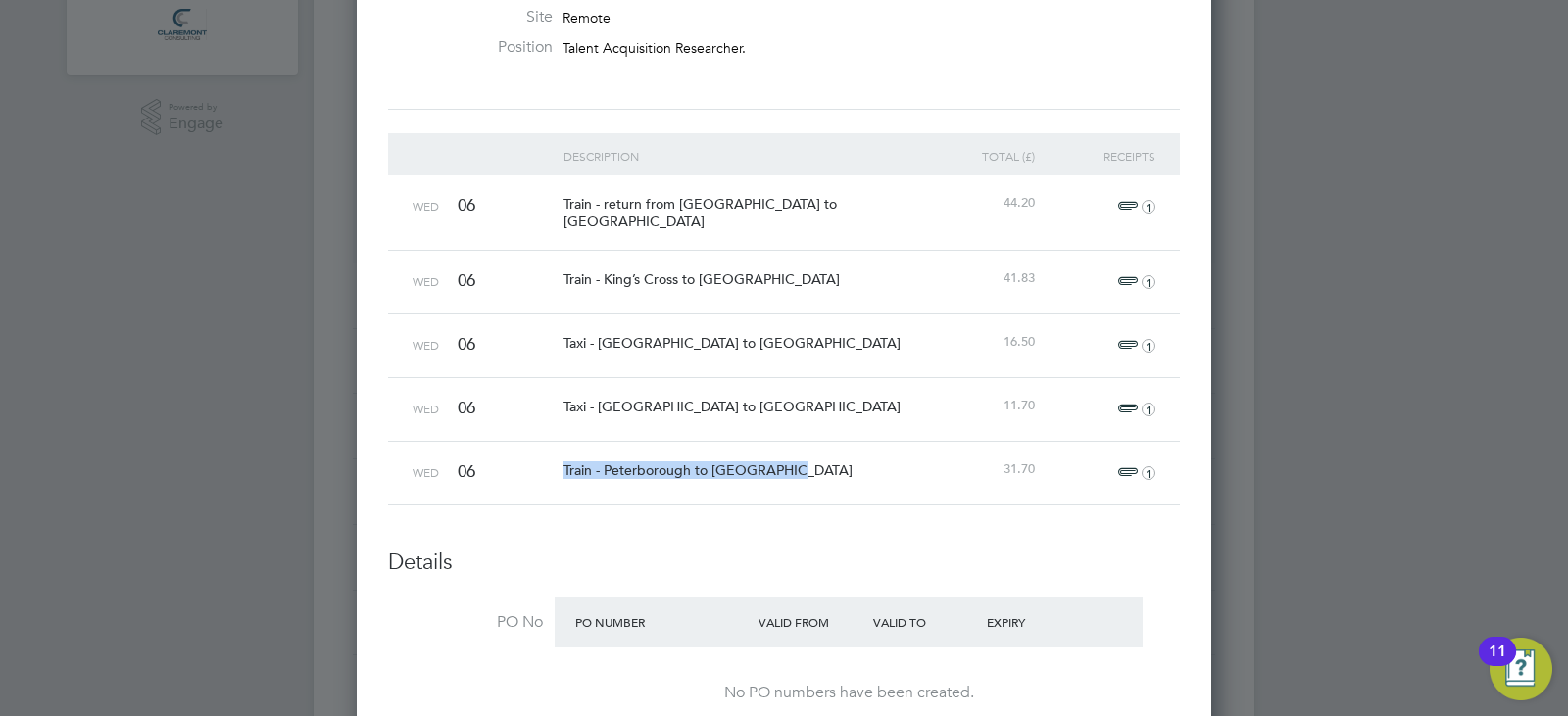
click at [547, 454] on div "Wed 06 Train - [GEOGRAPHIC_DATA] to [GEOGRAPHIC_DATA] 31.70 1" at bounding box center [784, 473] width 792 height 64
copy span "Train - Peterborough to [GEOGRAPHIC_DATA]"
click at [1124, 202] on span "1" at bounding box center [1133, 207] width 43 height 24
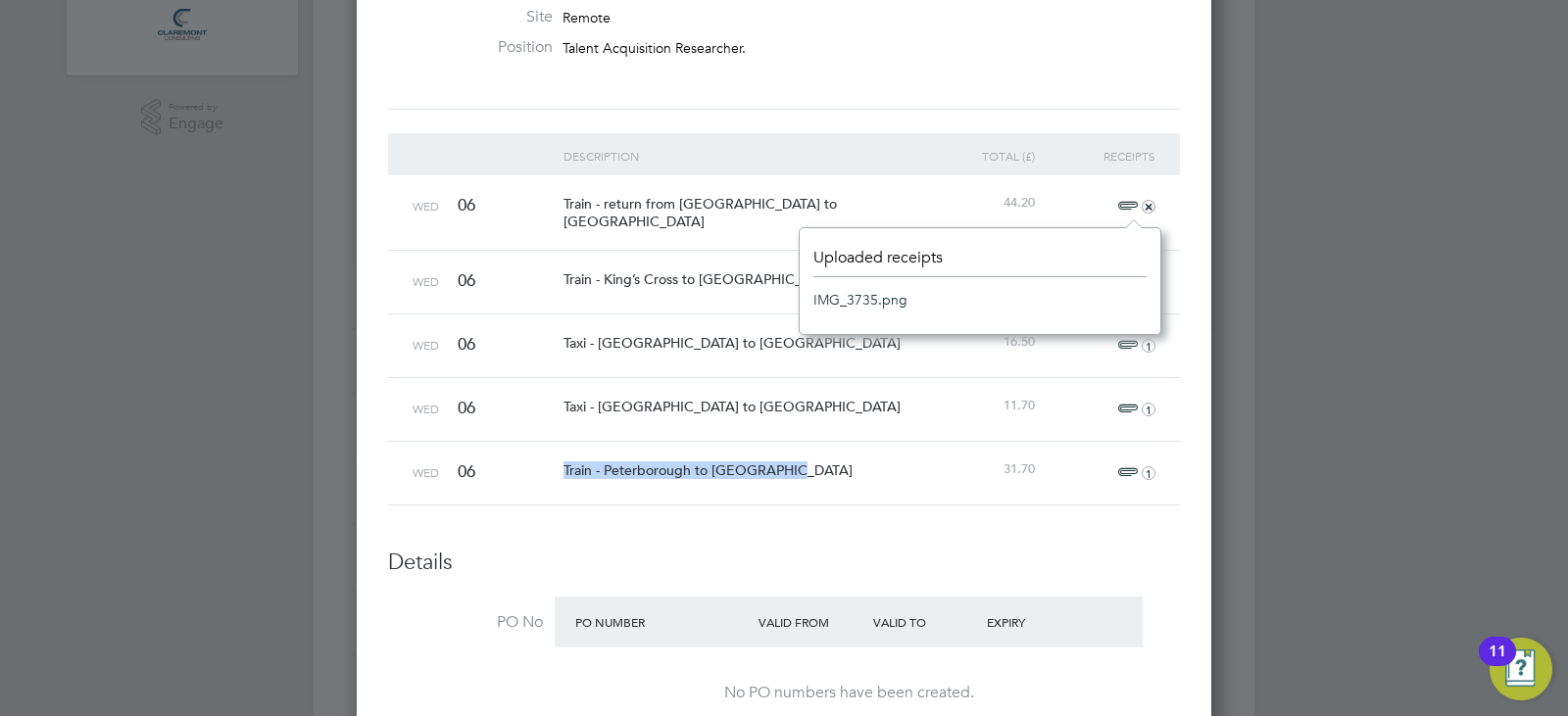
click at [853, 289] on link "IMG_3735.png" at bounding box center [860, 299] width 94 height 29
click at [954, 393] on div "11.70" at bounding box center [979, 406] width 121 height 56
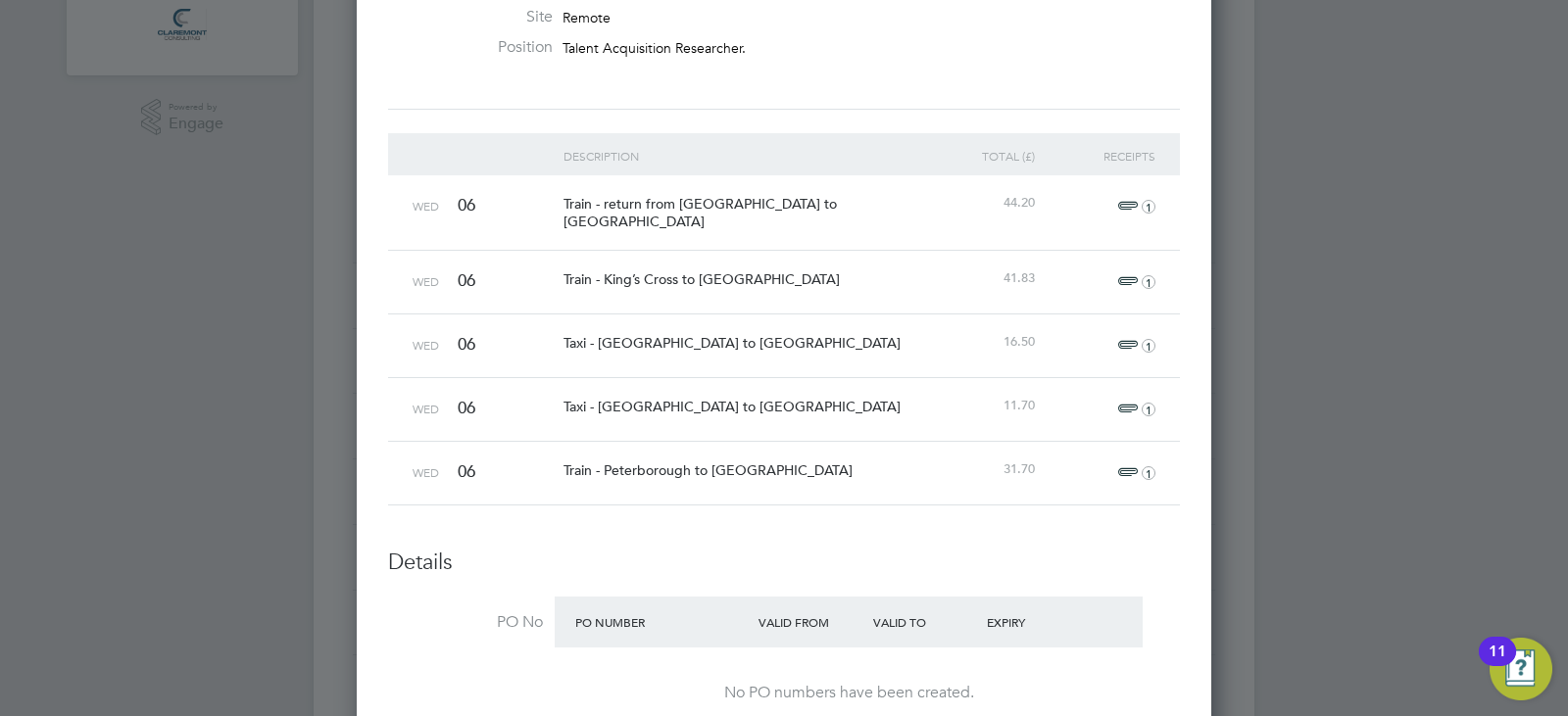
click at [1130, 278] on span "1" at bounding box center [1133, 282] width 43 height 24
click at [855, 363] on link "IMG_3736.png" at bounding box center [860, 363] width 94 height 29
click at [1066, 260] on div "+" at bounding box center [1100, 282] width 121 height 63
click at [1131, 335] on span "1" at bounding box center [1133, 346] width 43 height 24
click at [889, 422] on li "image.jpg" at bounding box center [979, 427] width 333 height 29
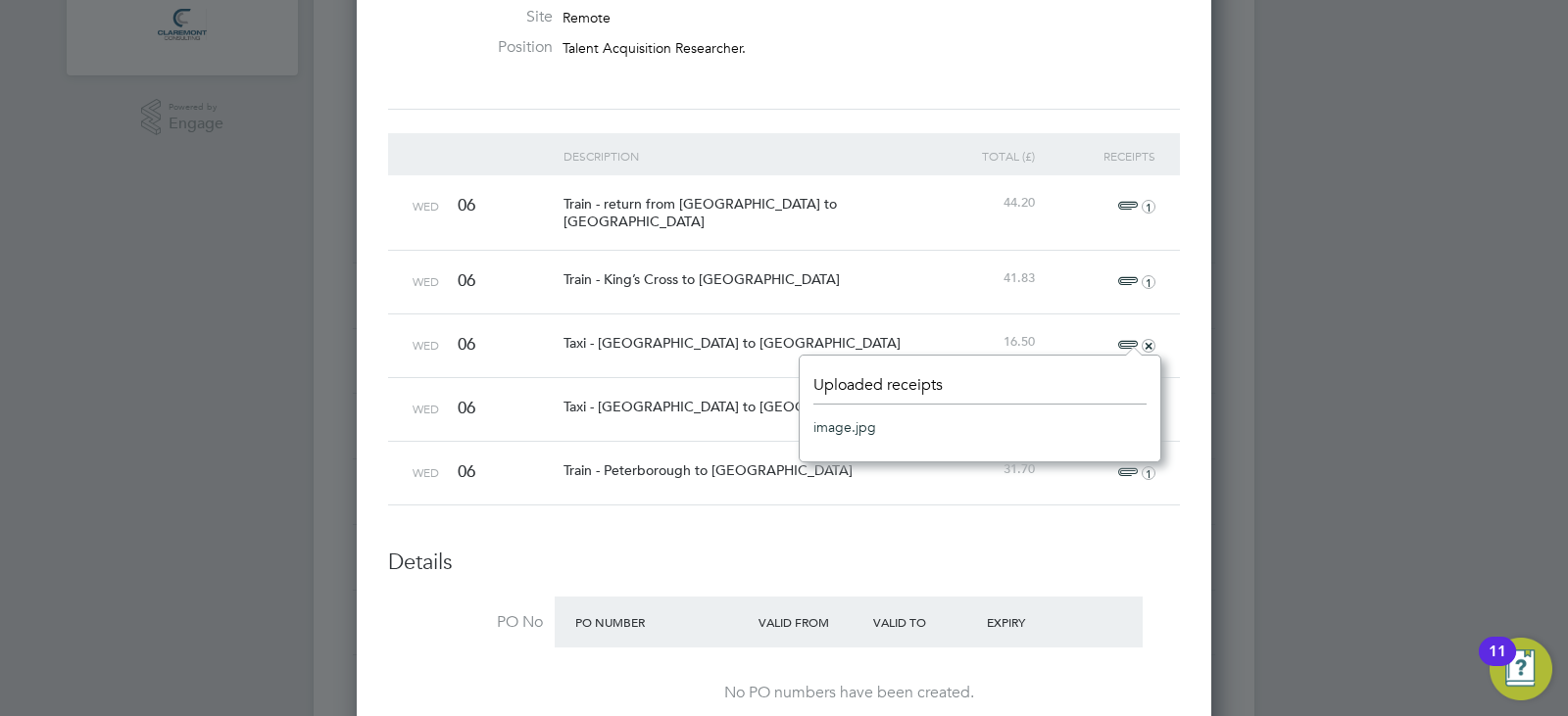
click at [854, 421] on link "image.jpg" at bounding box center [844, 427] width 63 height 29
click at [942, 505] on li "Description Total (£) Receipts Wed 06 Train - return from [GEOGRAPHIC_DATA] to …" at bounding box center [784, 341] width 792 height 416
click at [1125, 401] on span "1" at bounding box center [1133, 410] width 43 height 24
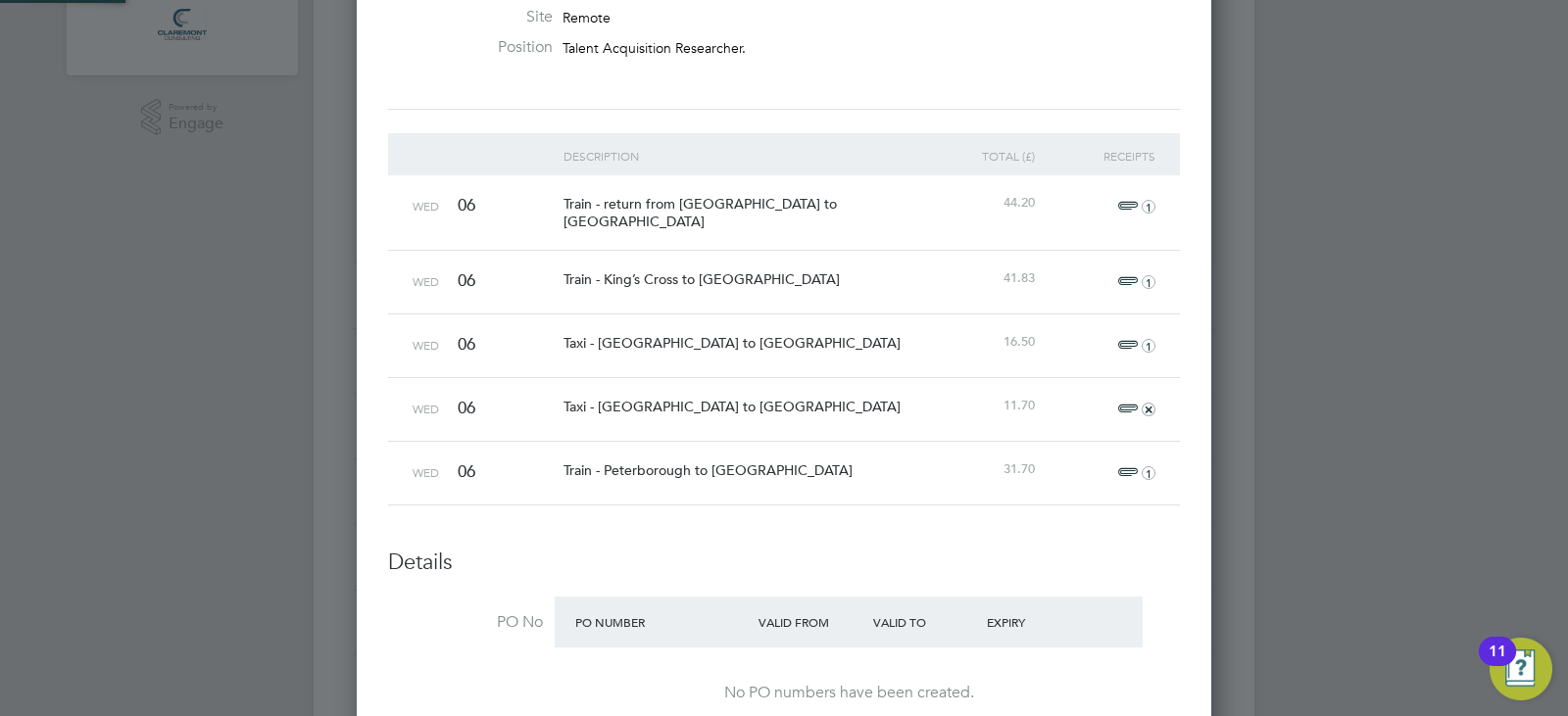
scroll to position [24, 44]
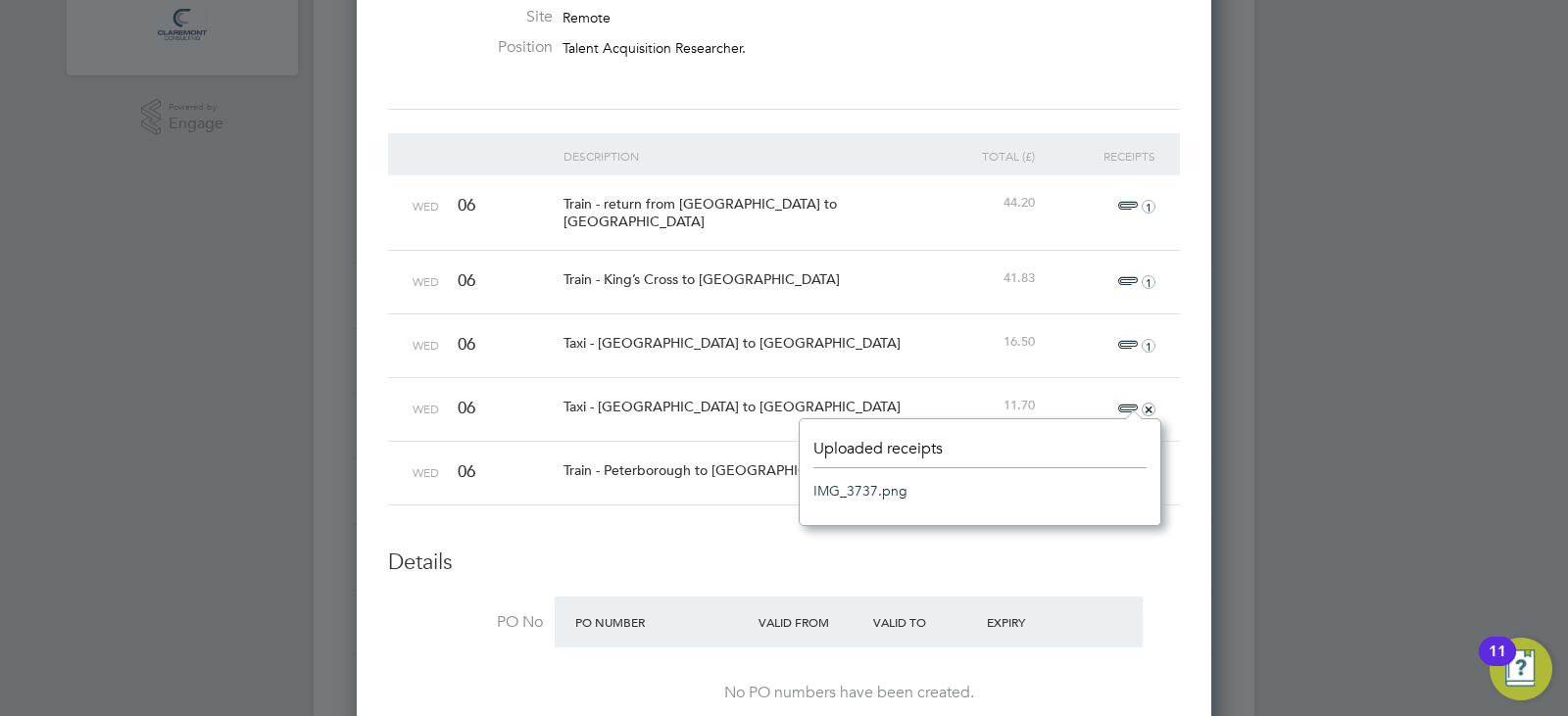
click at [862, 498] on link "IMG_3737.png" at bounding box center [860, 490] width 94 height 29
click at [766, 465] on span "Train - Peterborough to [GEOGRAPHIC_DATA]" at bounding box center [707, 471] width 289 height 18
click at [1126, 467] on span "1" at bounding box center [1133, 474] width 43 height 24
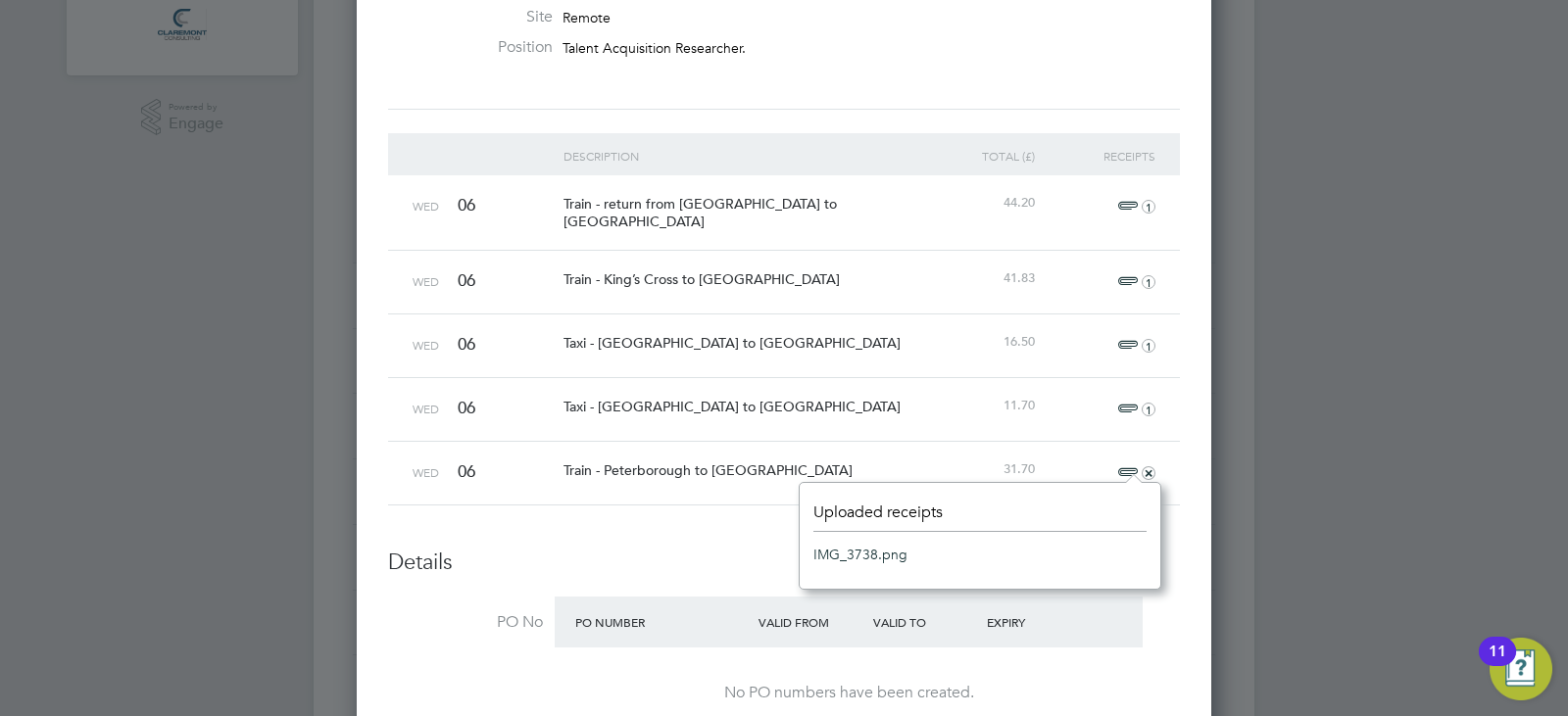
click at [871, 554] on link "IMG_3738.png" at bounding box center [860, 554] width 94 height 29
